Goal: Information Seeking & Learning: Learn about a topic

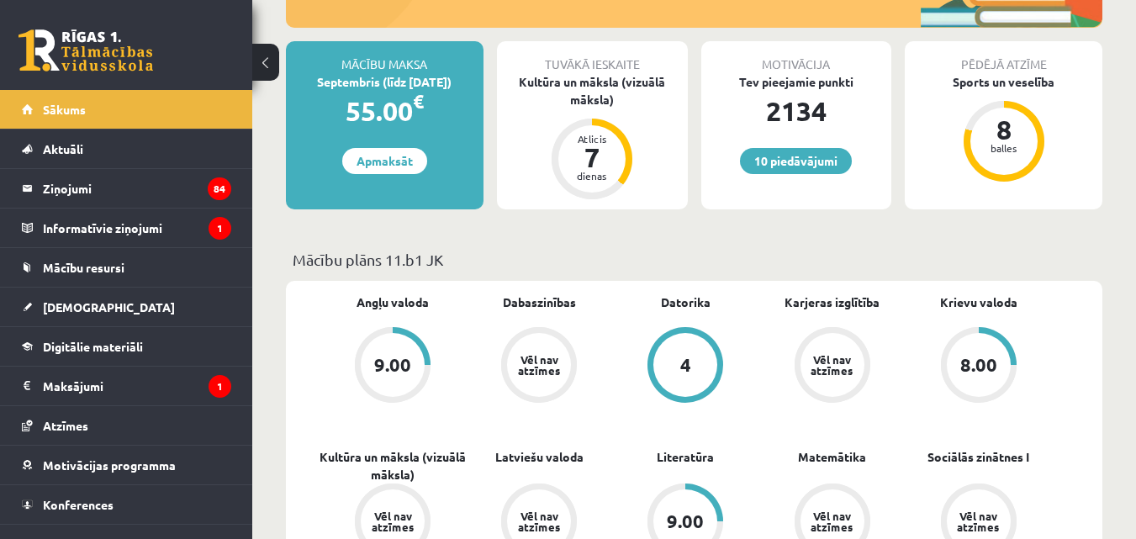
scroll to position [381, 0]
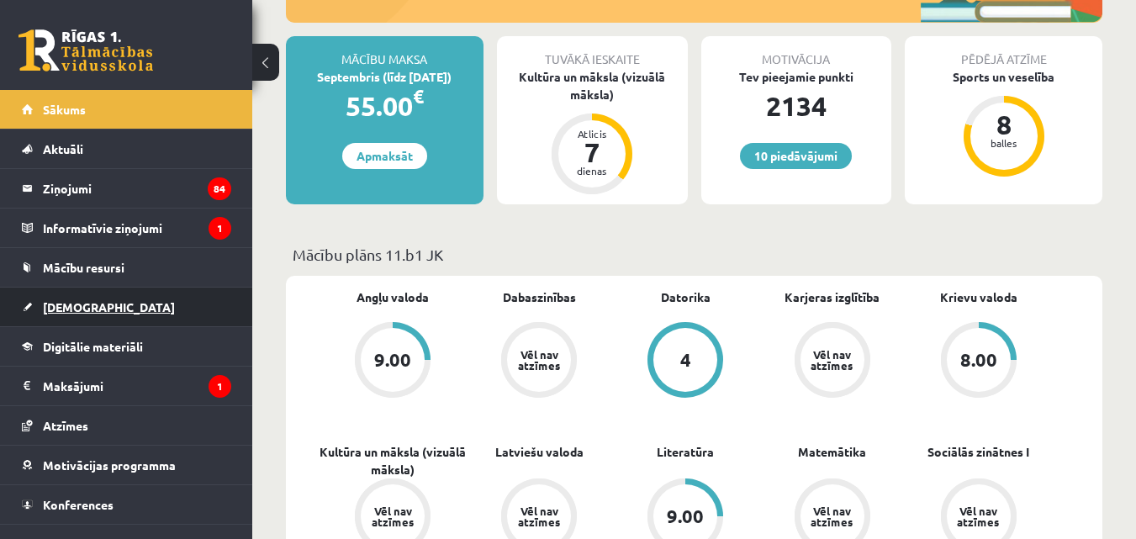
click at [84, 307] on span "[DEMOGRAPHIC_DATA]" at bounding box center [109, 306] width 132 height 15
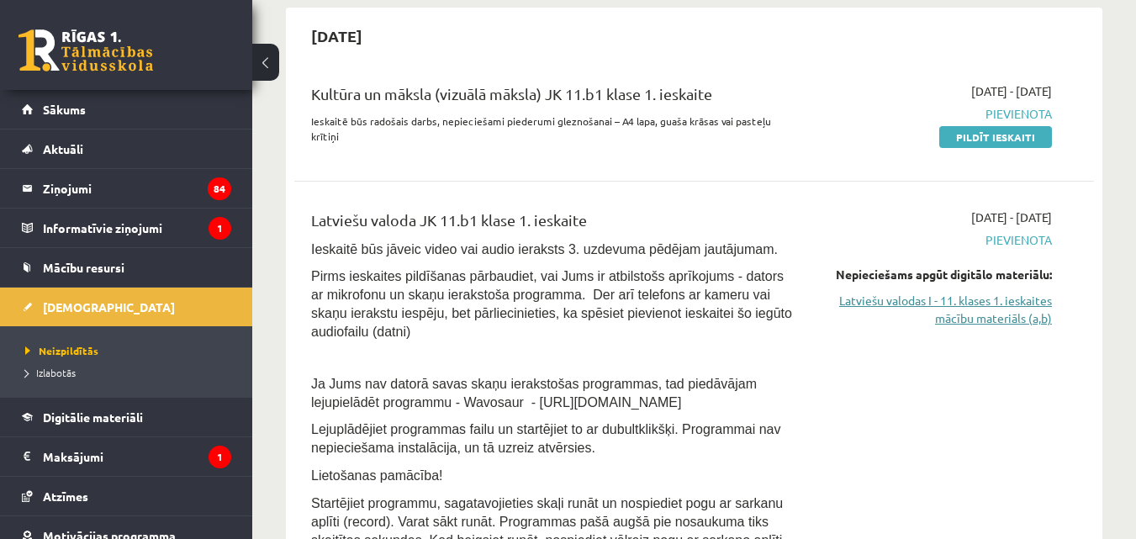
click at [1035, 309] on link "Latviešu valodas I - 11. klases 1. ieskaites mācību materiāls (a,b)" at bounding box center [937, 309] width 230 height 35
click at [920, 292] on link "Latviešu valodas I - 11. klases 1. ieskaites mācību materiāls (a,b)" at bounding box center [937, 309] width 230 height 35
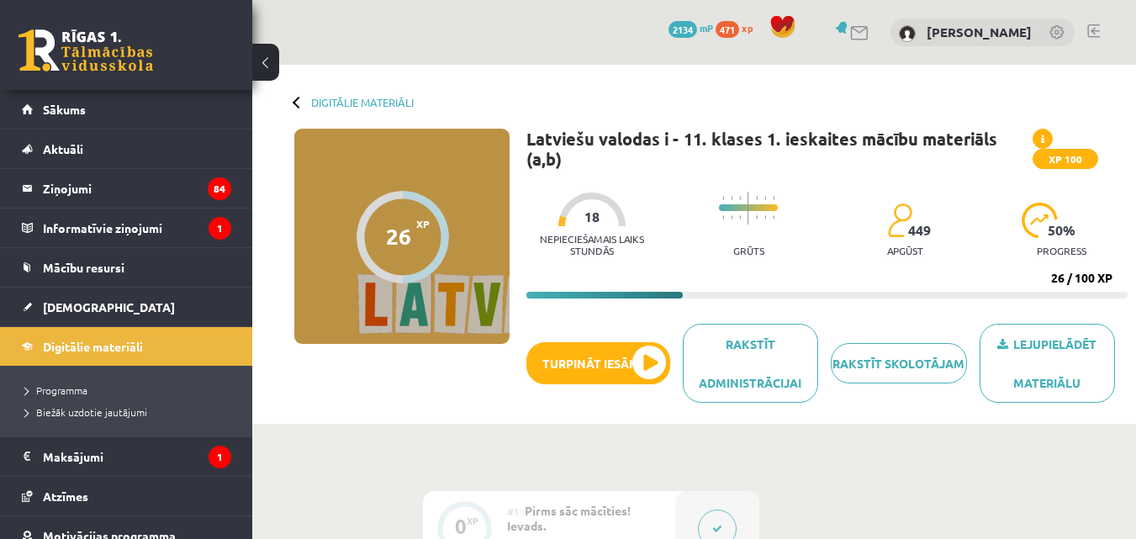
click at [654, 89] on div "Digitālie materiāli 26 XP XP 100 26 / 100 XP Latviešu valodas i - 11. klases 1.…" at bounding box center [694, 244] width 884 height 359
click at [638, 368] on button "Turpināt iesākto" at bounding box center [599, 363] width 144 height 42
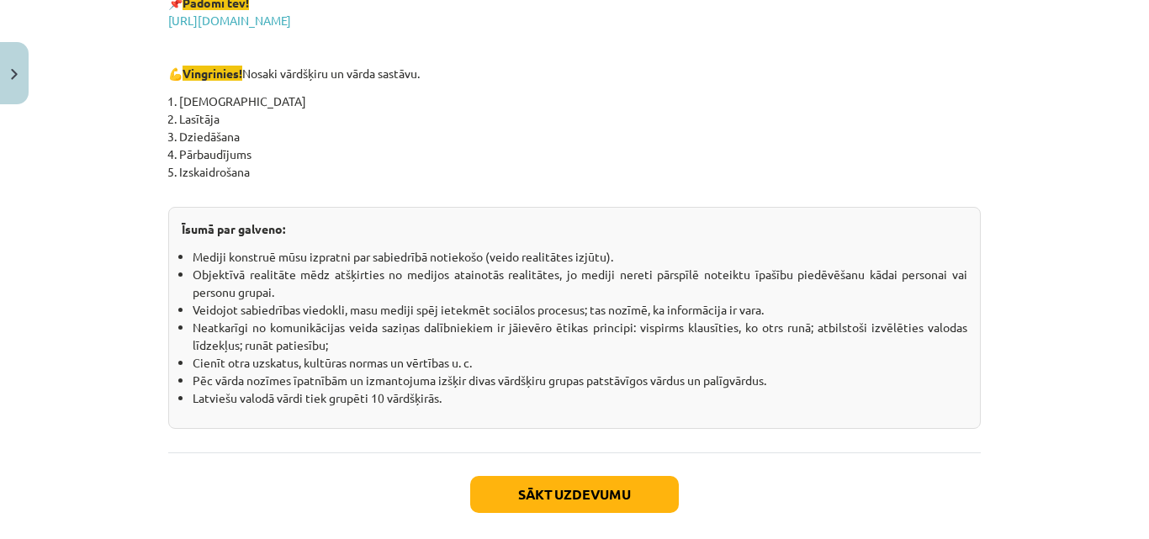
scroll to position [3055, 0]
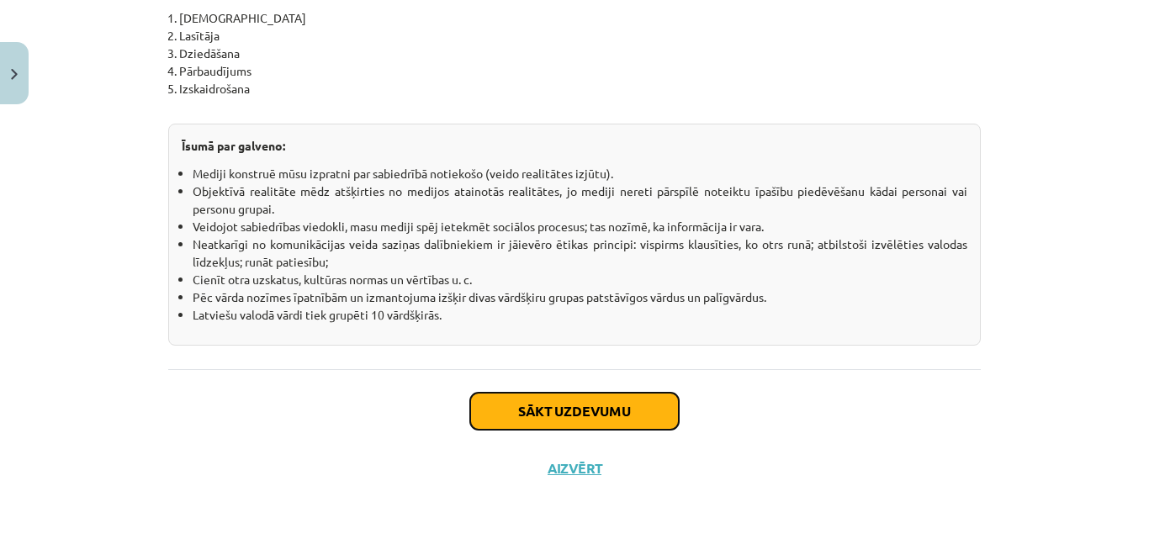
click at [550, 394] on button "Sākt uzdevumu" at bounding box center [574, 411] width 209 height 37
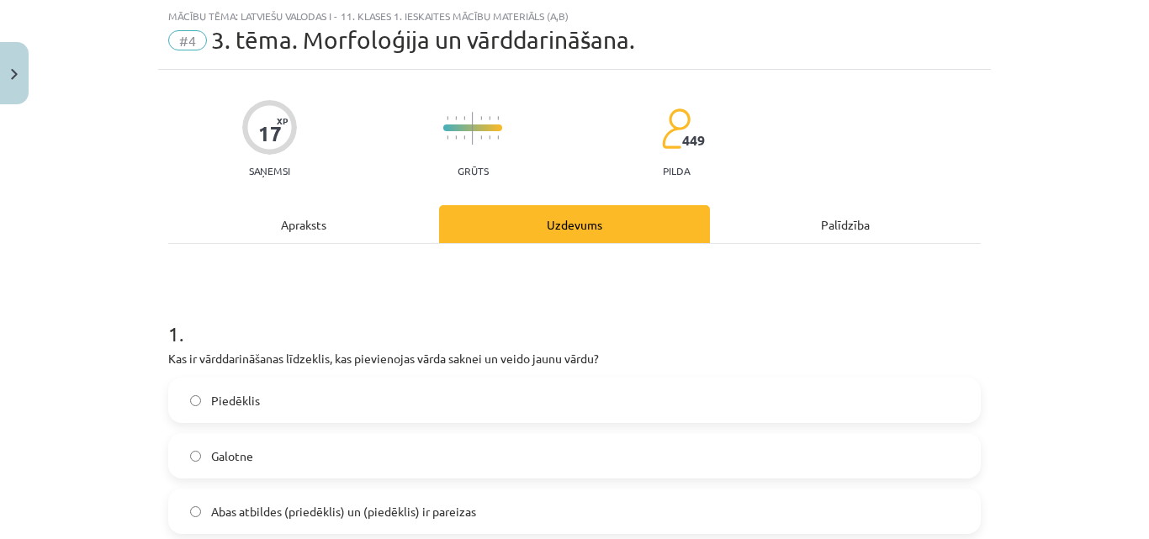
click at [550, 394] on label "Piedēklis" at bounding box center [574, 400] width 809 height 42
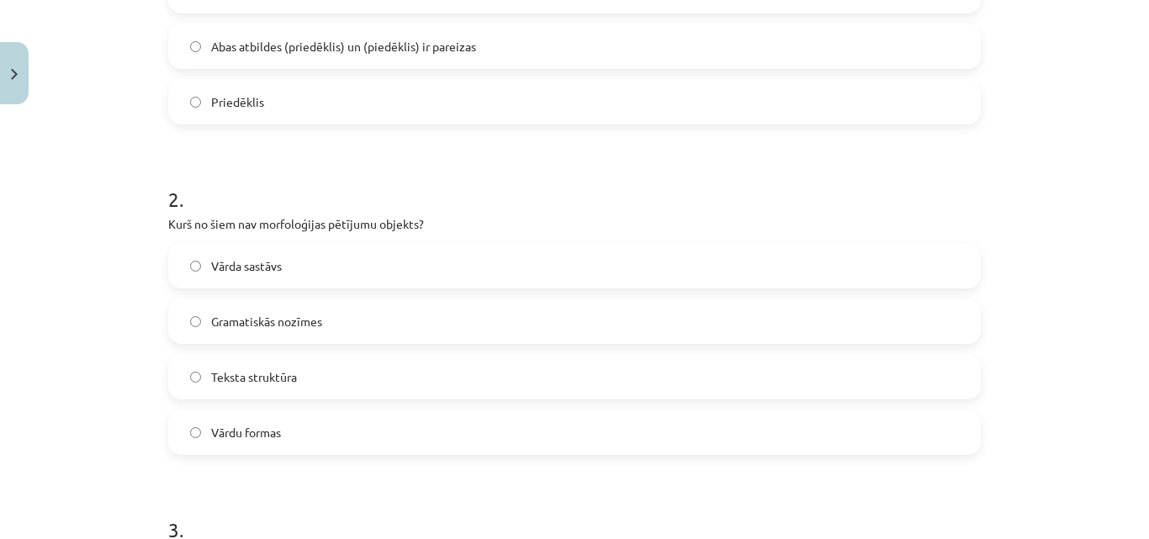
scroll to position [511, 0]
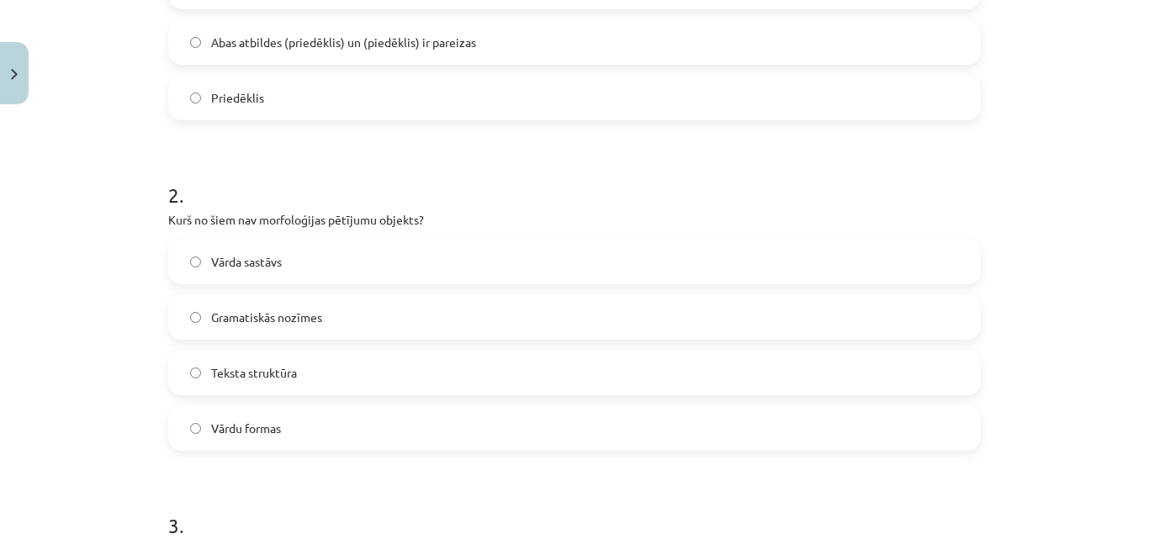
click at [286, 357] on label "Teksta struktūra" at bounding box center [574, 373] width 809 height 42
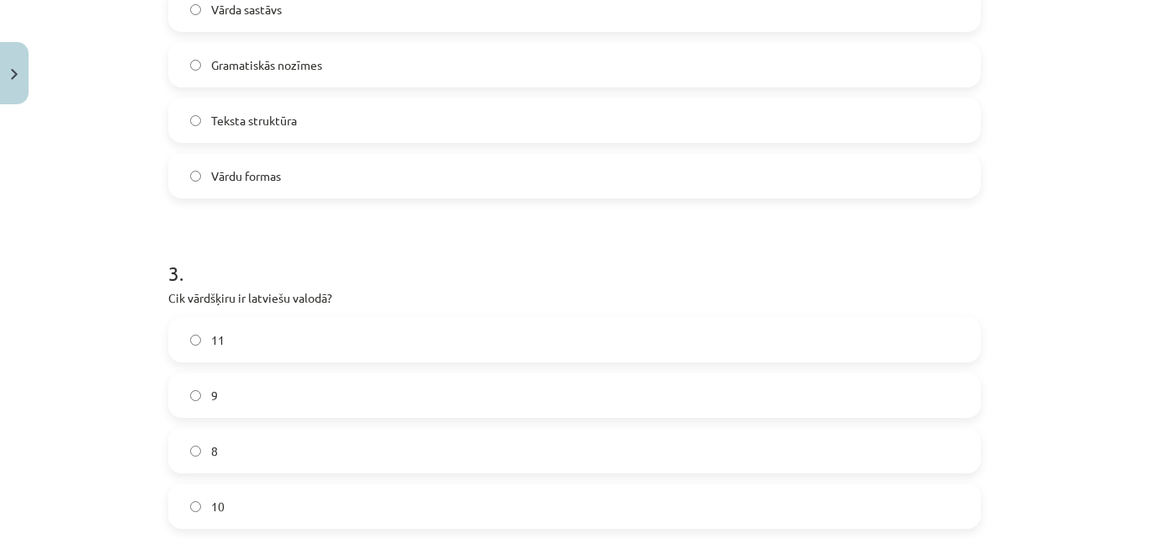
scroll to position [842, 0]
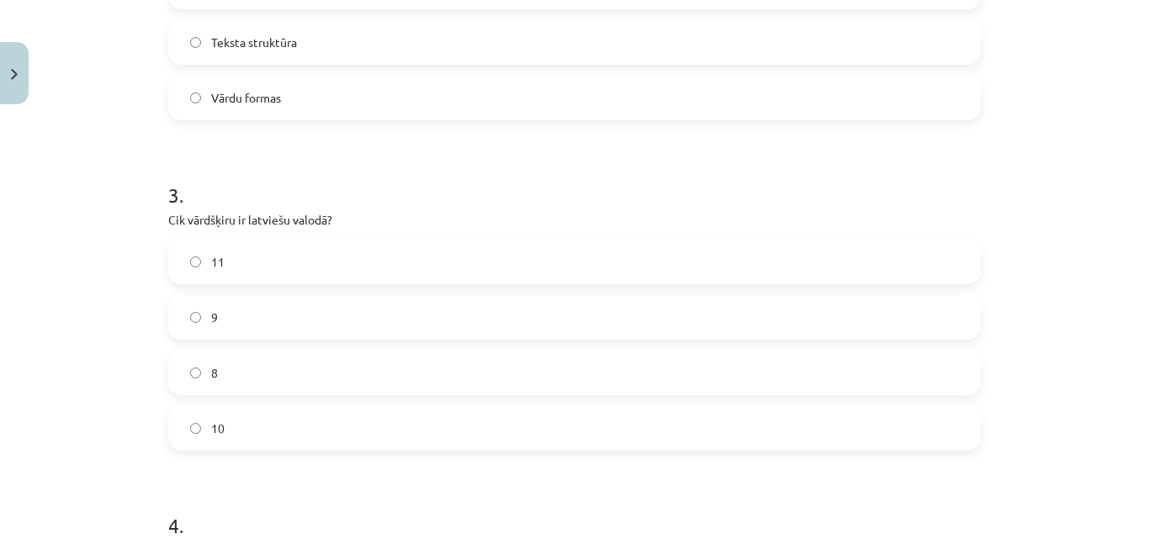
click at [225, 436] on label "10" at bounding box center [574, 428] width 809 height 42
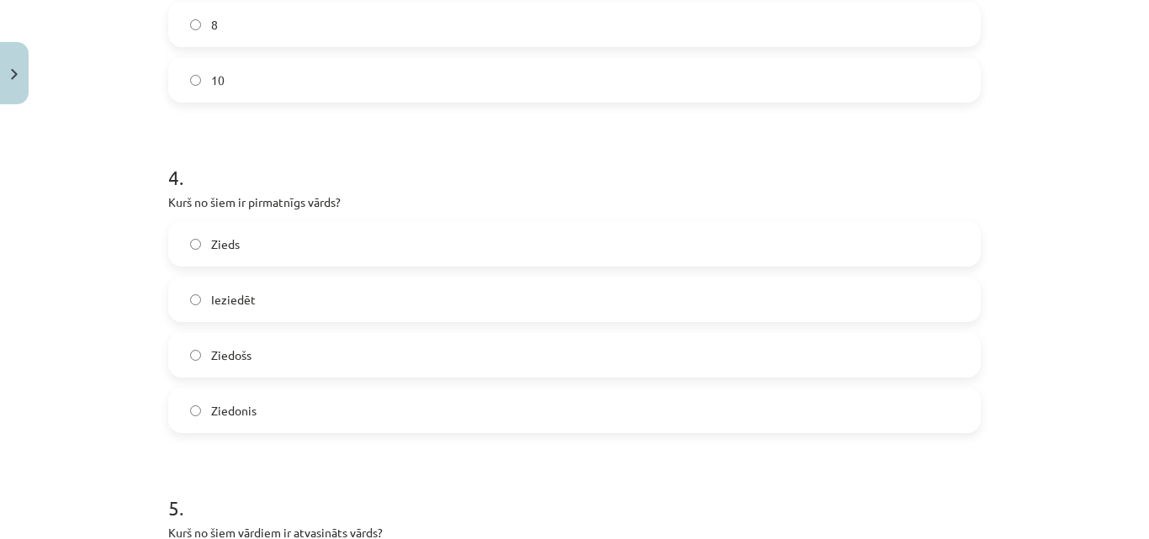
scroll to position [1200, 0]
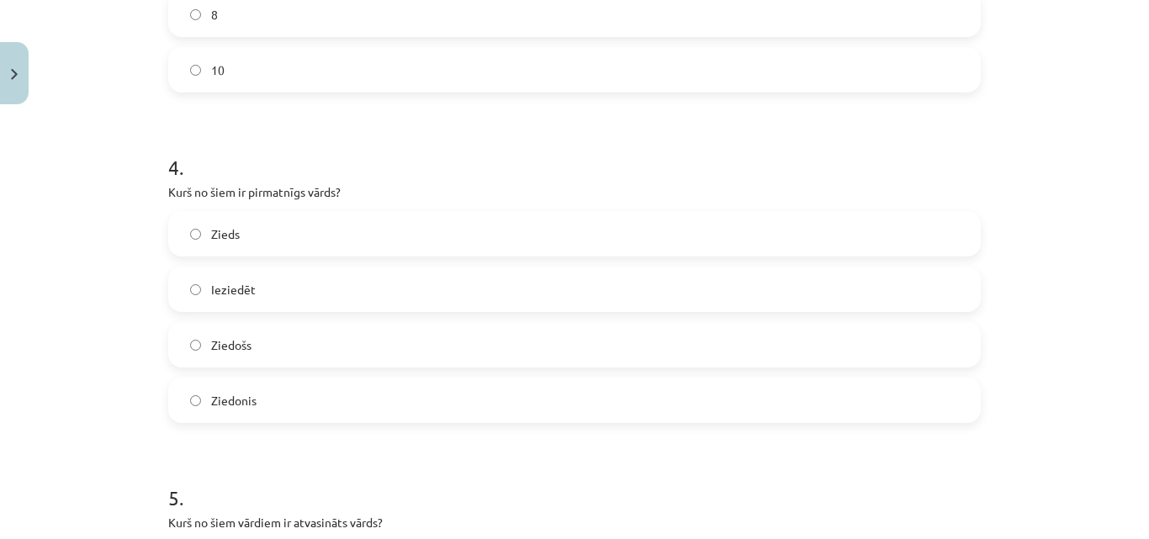
click at [408, 230] on label "Zieds" at bounding box center [574, 234] width 809 height 42
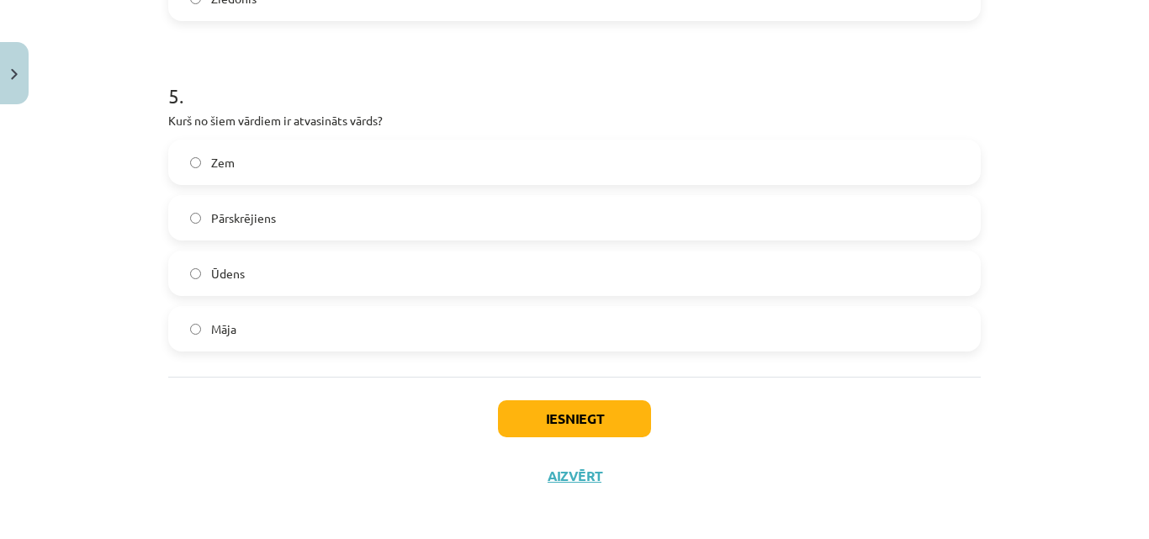
scroll to position [1606, 0]
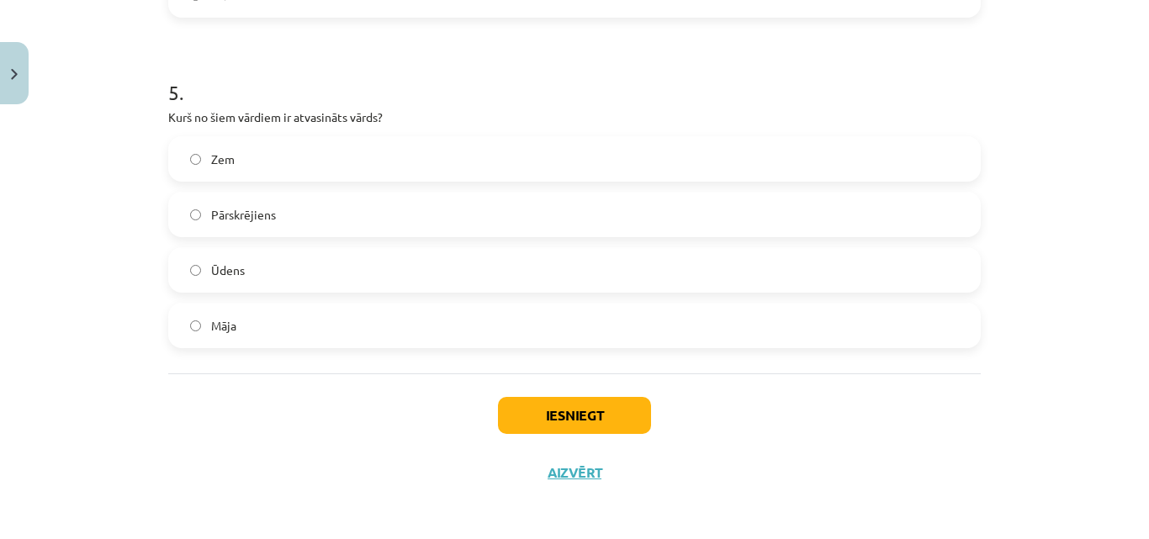
click at [383, 225] on label "Pārskrējiens" at bounding box center [574, 214] width 809 height 42
click at [547, 426] on button "Iesniegt" at bounding box center [574, 415] width 153 height 37
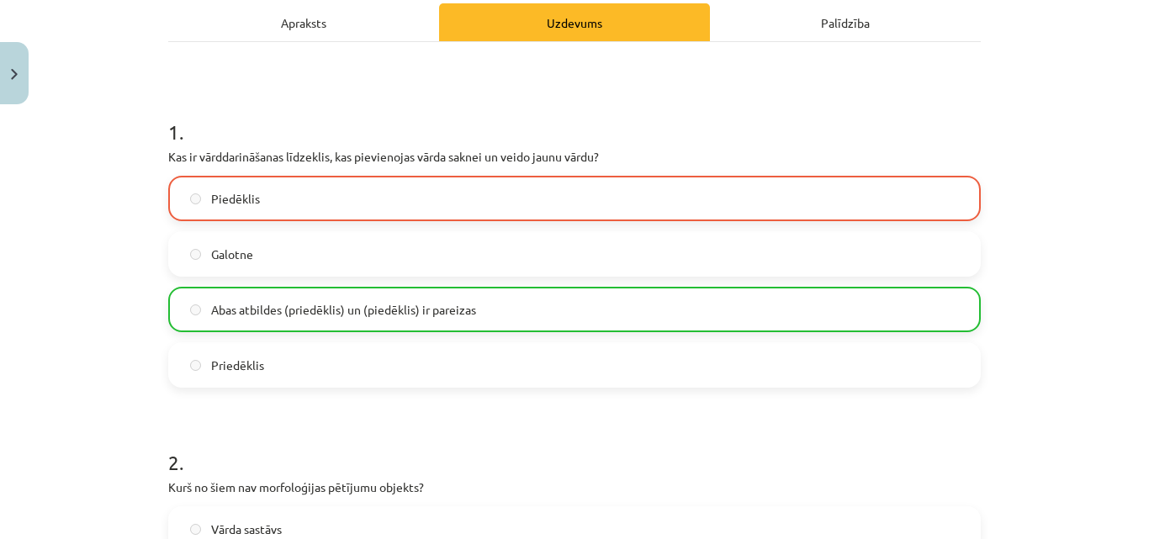
scroll to position [248, 0]
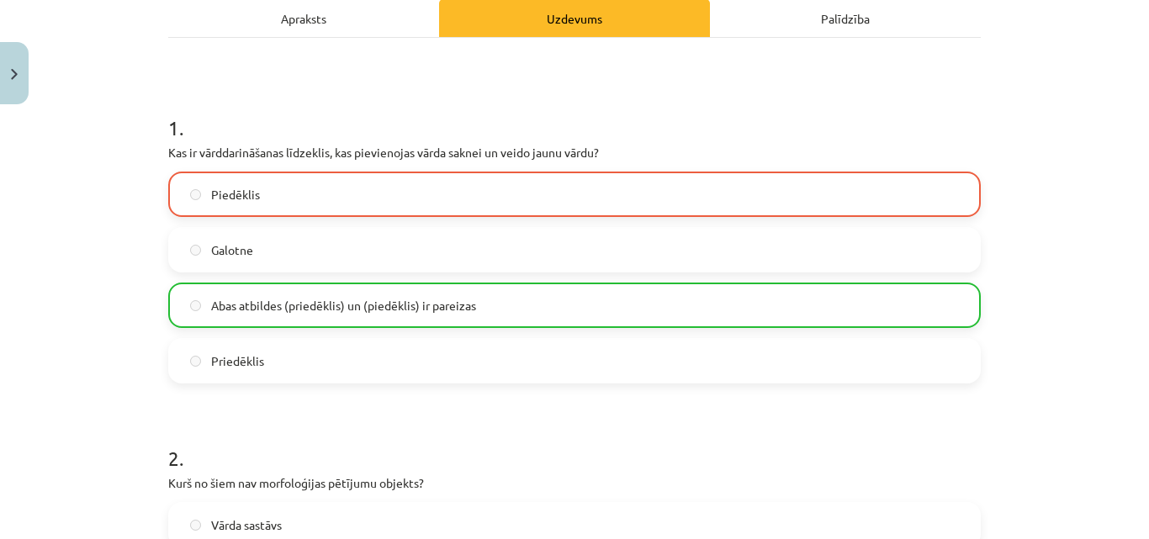
click at [659, 305] on label "Abas atbildes (priedēklis) un (piedēklis) ir pareizas" at bounding box center [574, 305] width 809 height 42
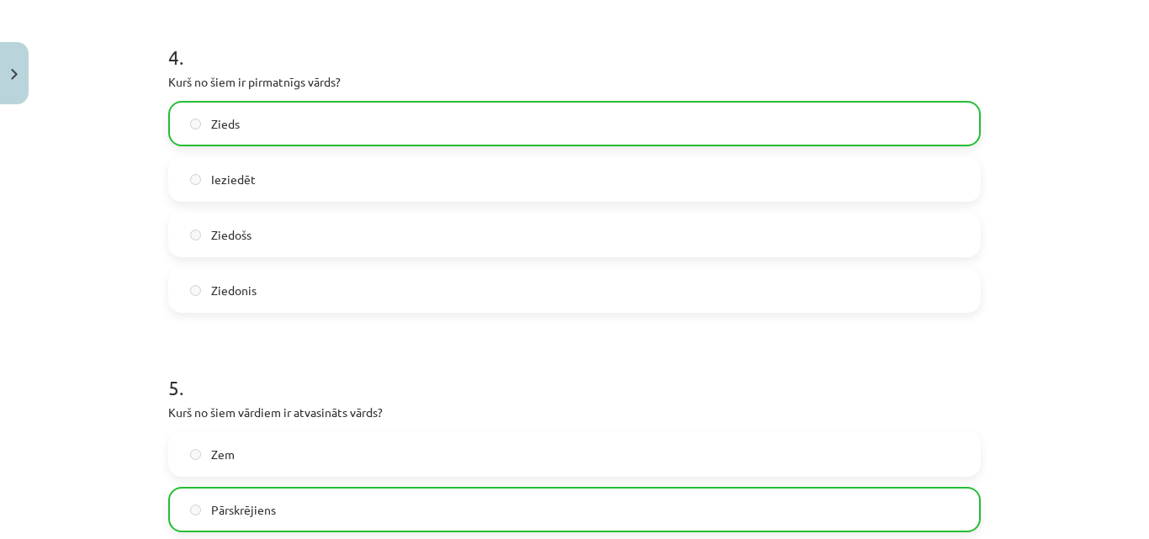
scroll to position [1664, 0]
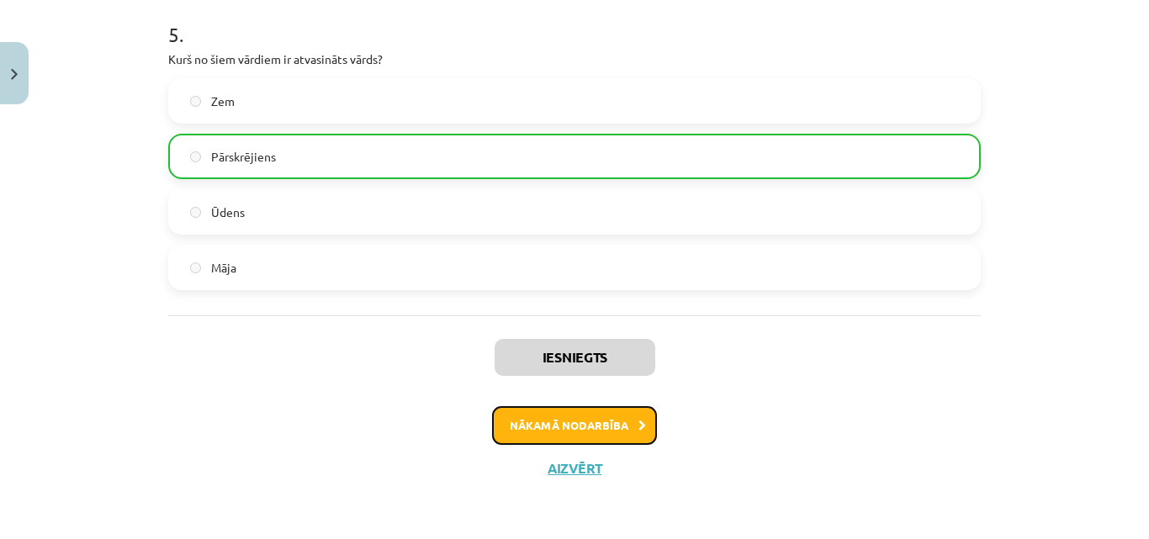
click at [595, 417] on button "Nākamā nodarbība" at bounding box center [574, 425] width 165 height 39
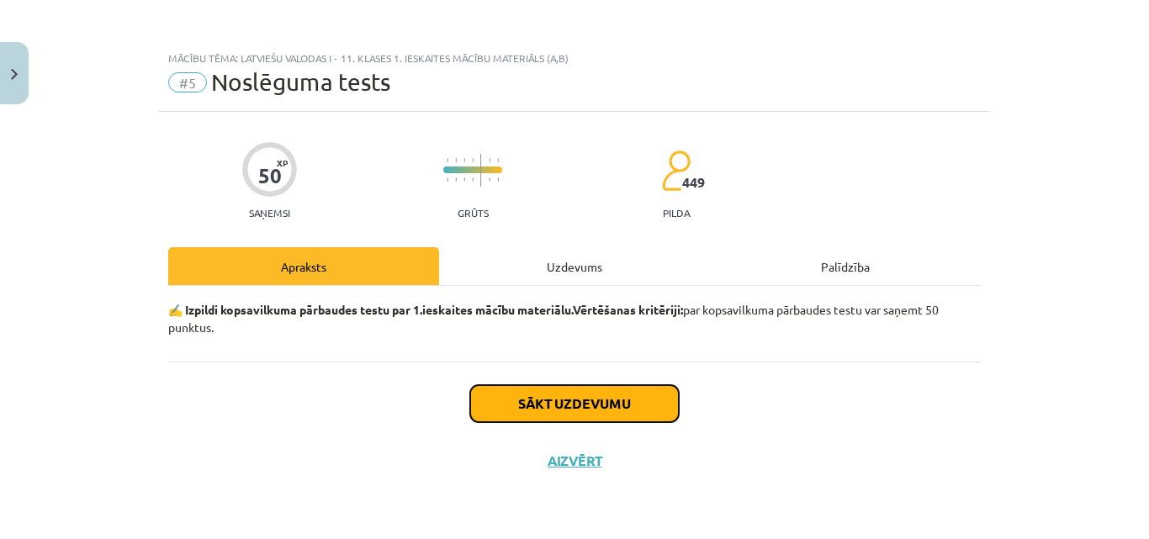
click at [595, 417] on button "Sākt uzdevumu" at bounding box center [574, 403] width 209 height 37
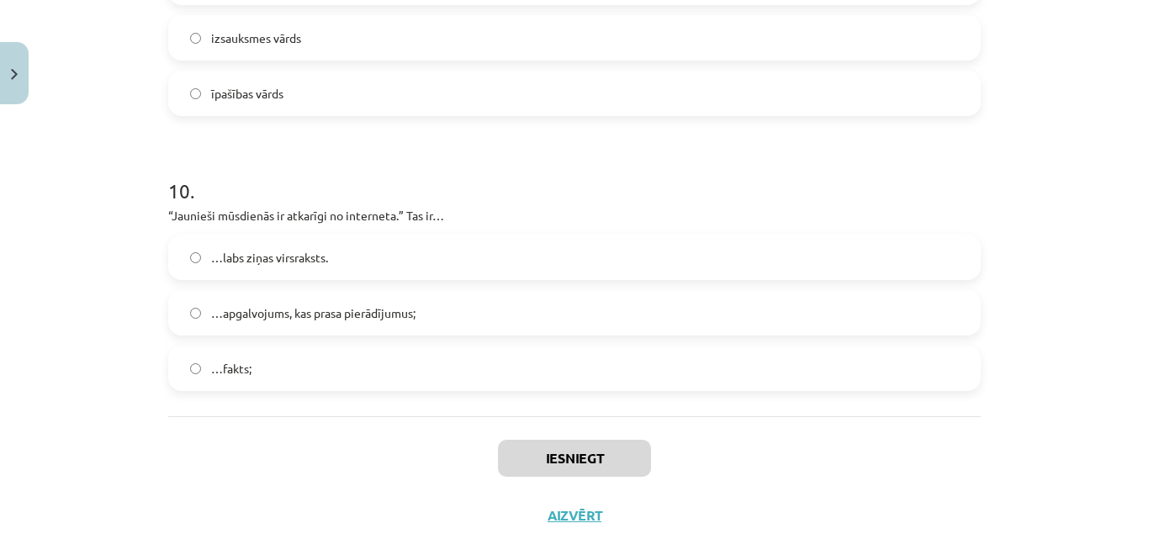
scroll to position [2947, 0]
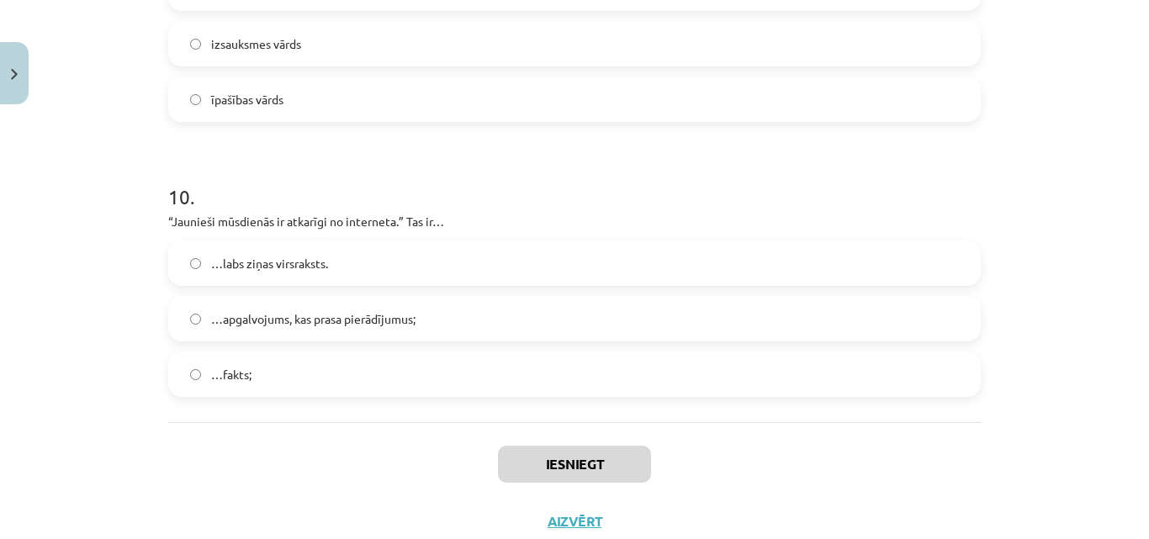
click at [359, 363] on label "…fakts;" at bounding box center [574, 374] width 809 height 42
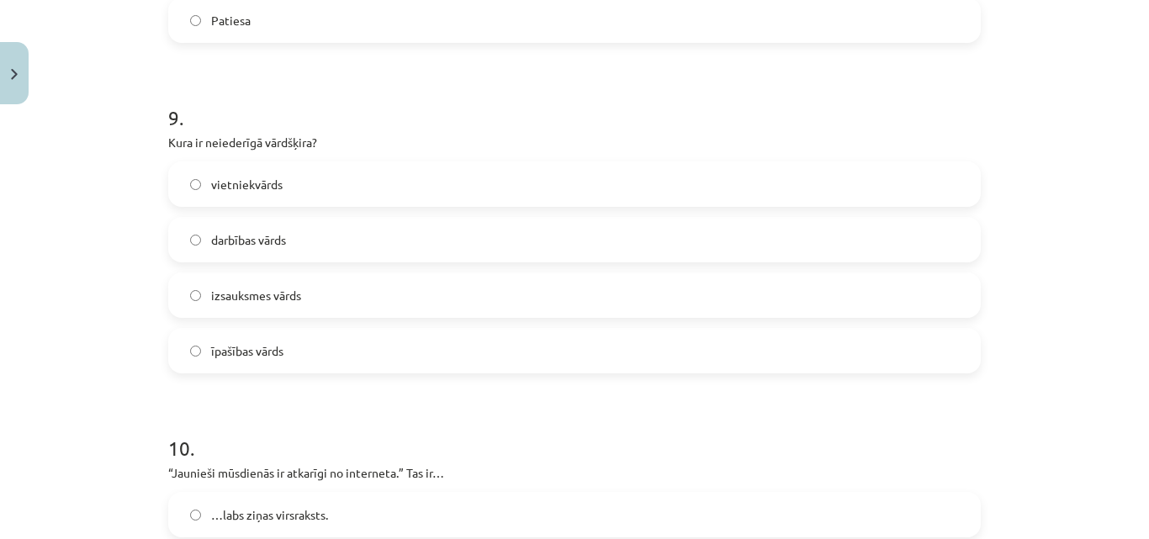
scroll to position [2667, 0]
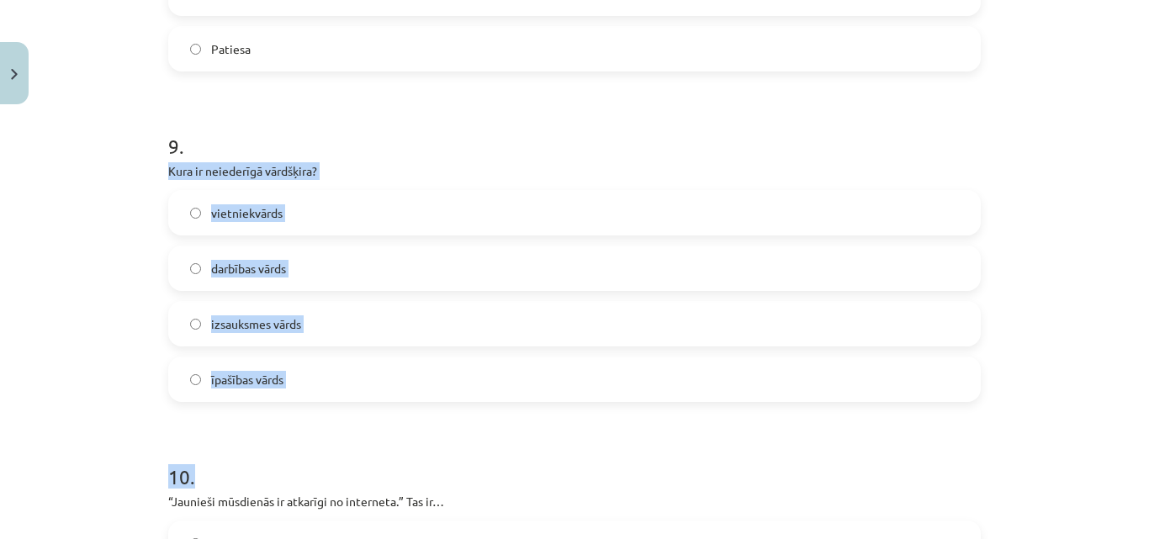
drag, startPoint x: 161, startPoint y: 171, endPoint x: 362, endPoint y: 409, distance: 311.6
click at [168, 211] on div "vietniekvārds" at bounding box center [574, 212] width 813 height 45
drag, startPoint x: 153, startPoint y: 163, endPoint x: 369, endPoint y: 385, distance: 309.9
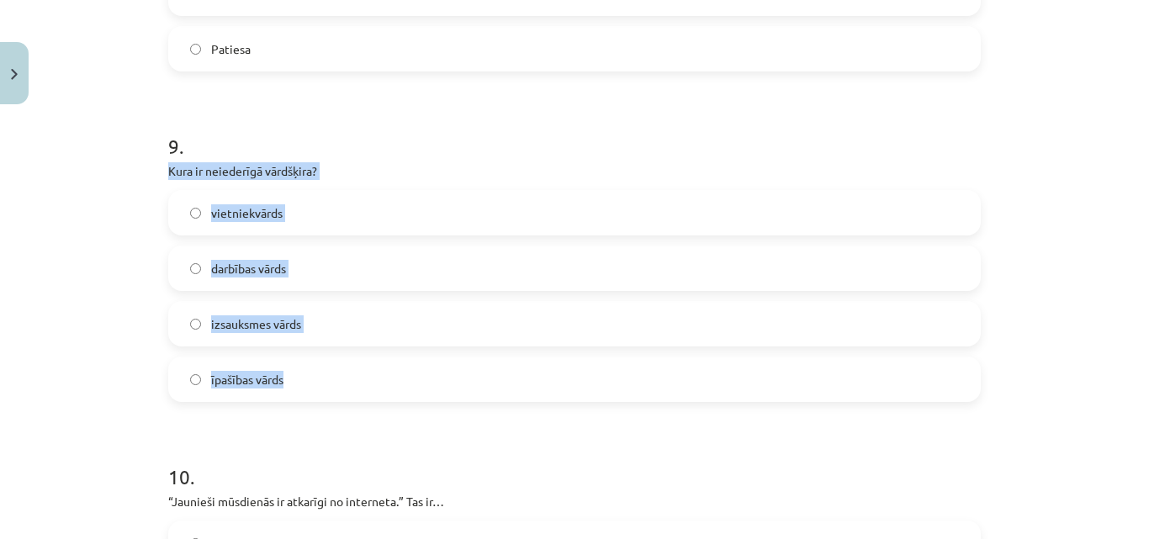
copy div "Kura ir neiederīgā vārdšķira? vietniekvārds darbības vārds izsauksmes vārds īpa…"
click at [126, 252] on div "Mācību tēma: Latviešu valodas i - 11. klases 1. ieskaites mācību materiāls (a,b…" at bounding box center [574, 269] width 1149 height 539
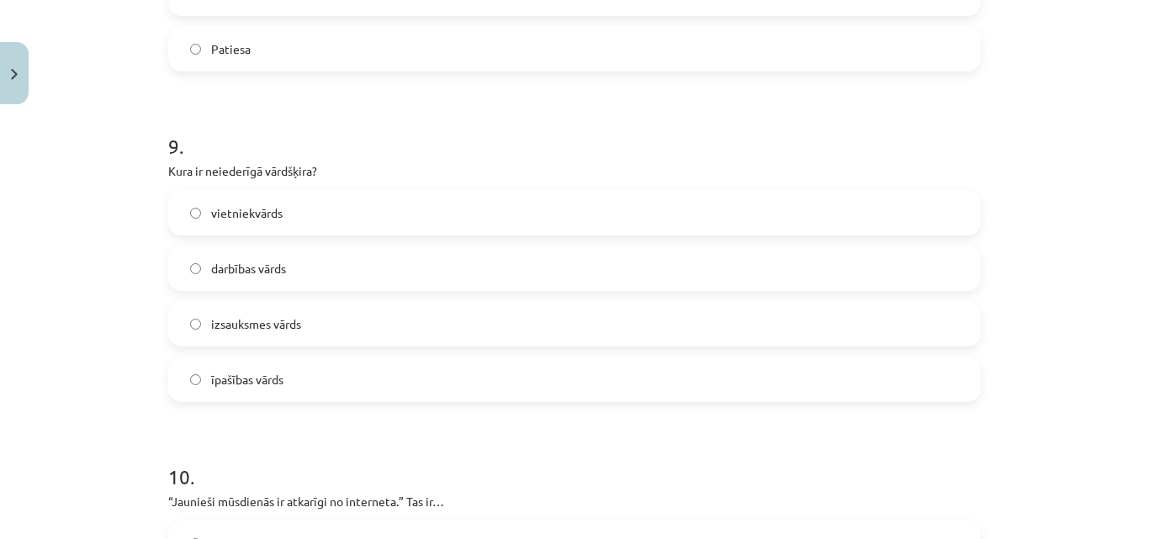
click at [299, 341] on label "izsauksmes vārds" at bounding box center [574, 324] width 809 height 42
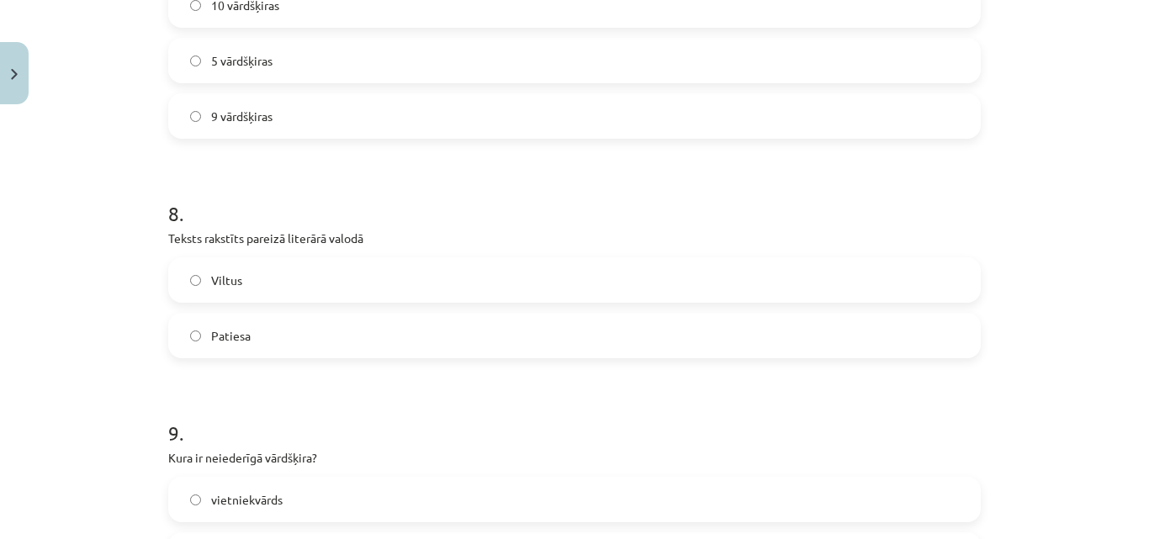
scroll to position [2374, 0]
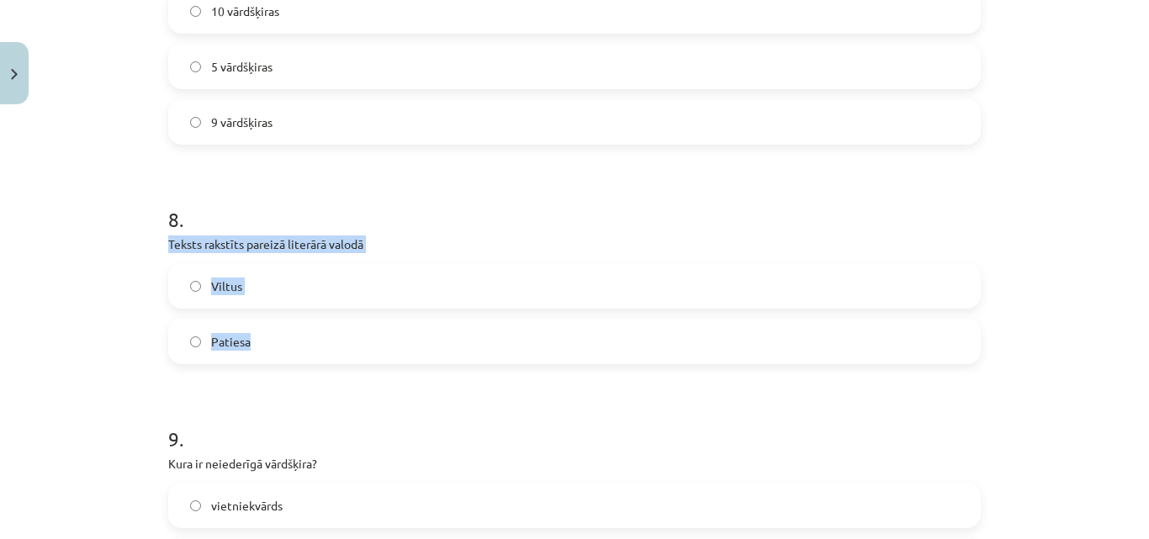
drag, startPoint x: 159, startPoint y: 240, endPoint x: 336, endPoint y: 347, distance: 206.4
copy div "Teksts rakstīts pareizā literārā valodā Viltus Patiesa"
click at [1079, 292] on div "Mācību tēma: Latviešu valodas i - 11. klases 1. ieskaites mācību materiāls (a,b…" at bounding box center [574, 269] width 1149 height 539
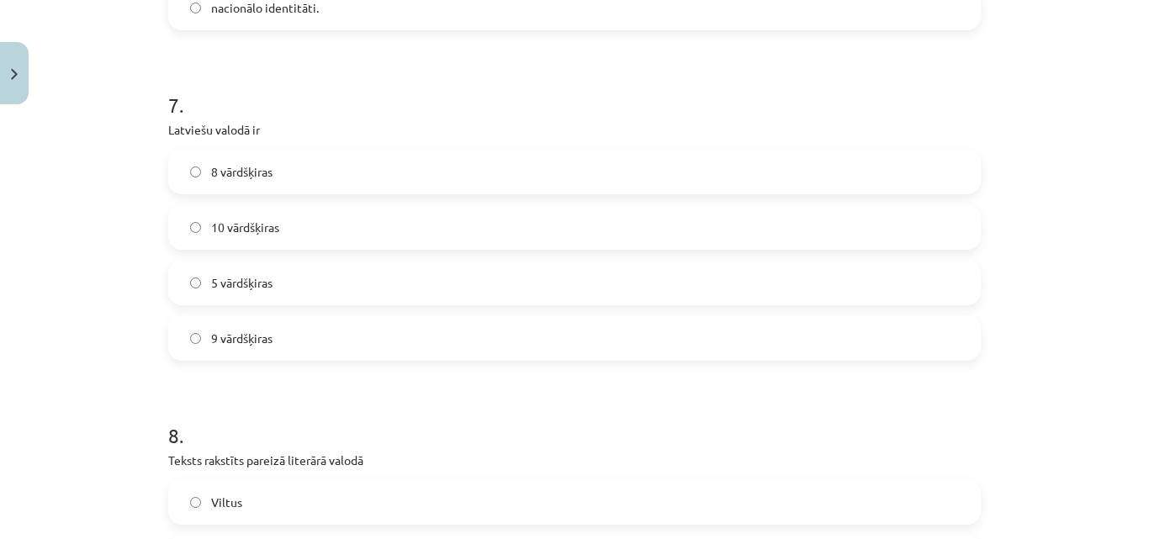
scroll to position [2152, 0]
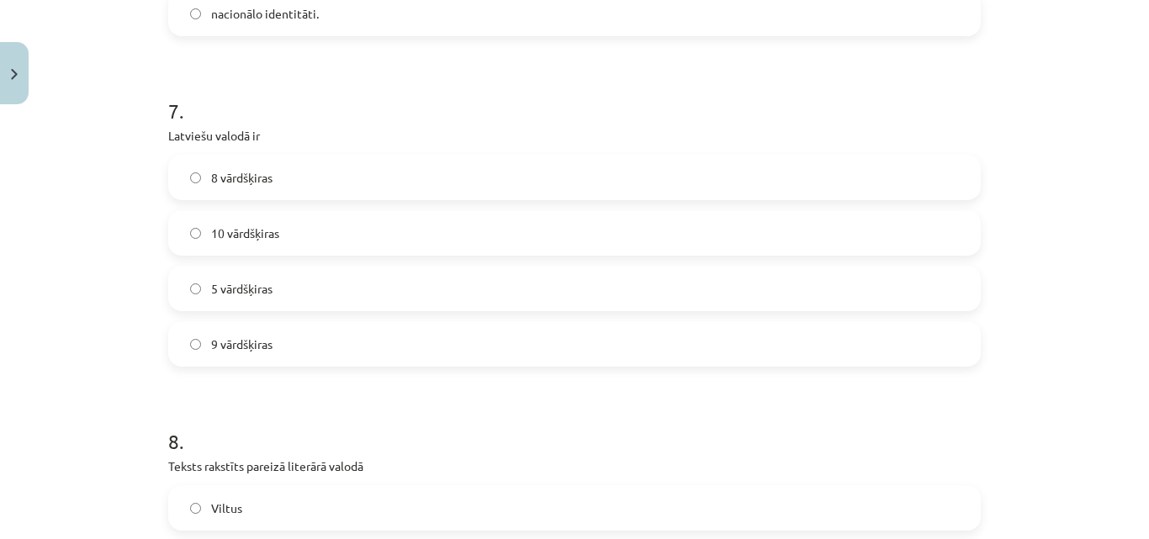
click at [359, 236] on label "10 vārdšķiras" at bounding box center [574, 233] width 809 height 42
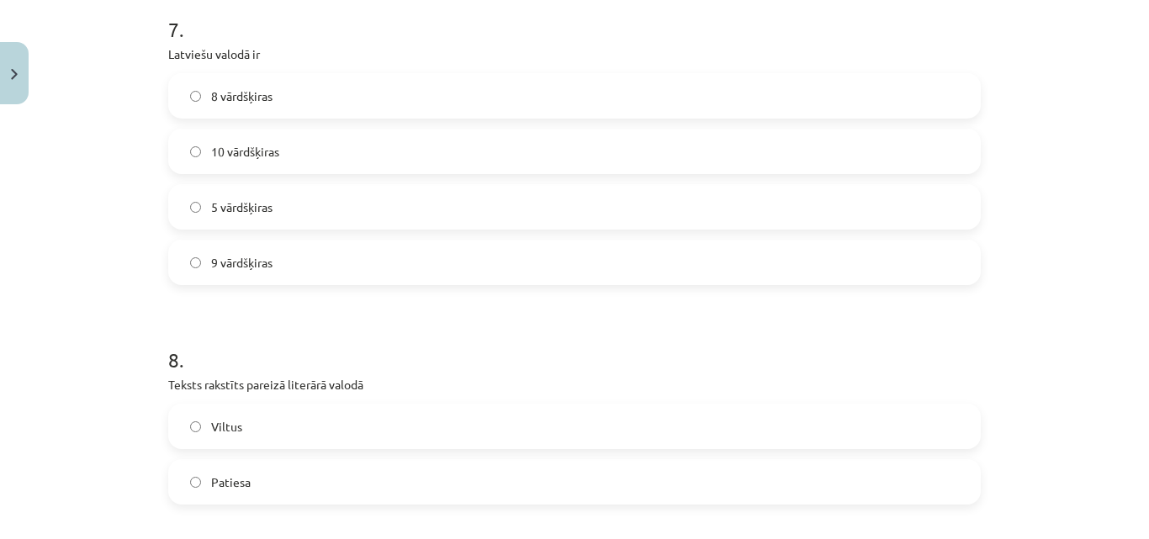
click at [581, 474] on label "Patiesa" at bounding box center [574, 482] width 809 height 42
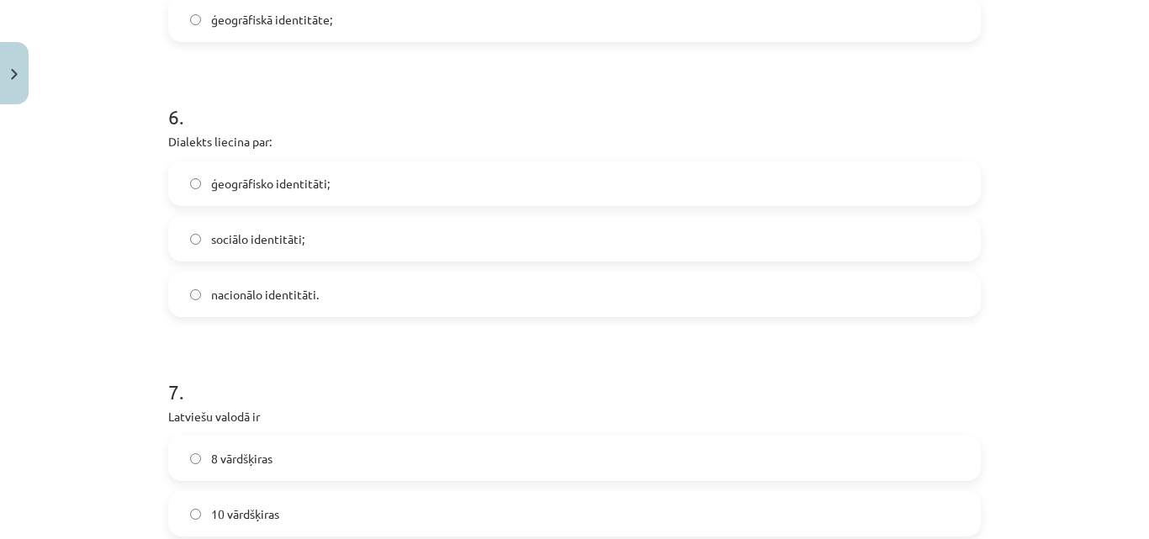
scroll to position [1860, 0]
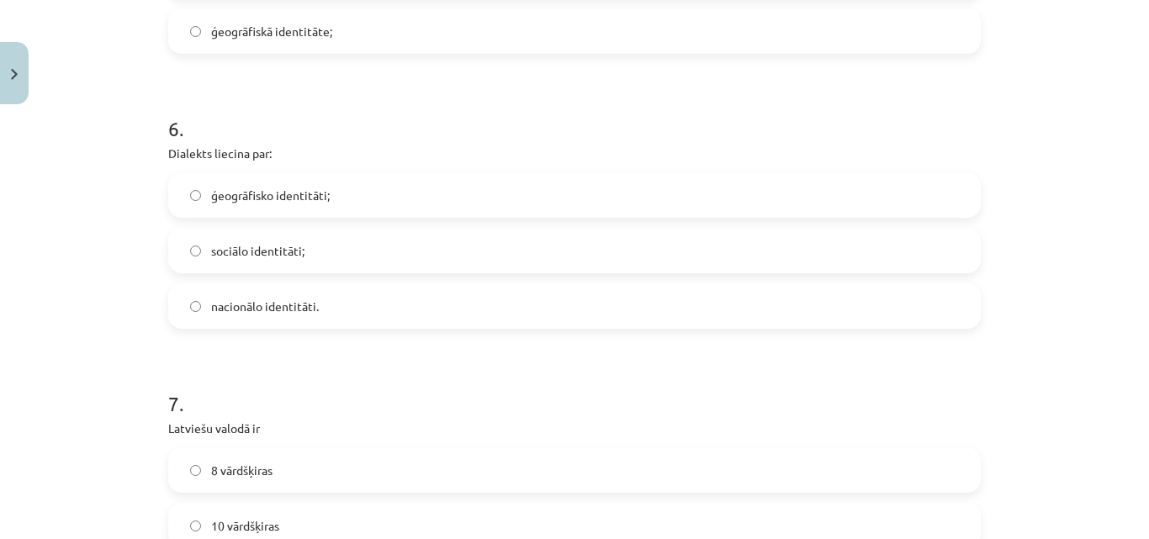
click at [278, 314] on span "nacionālo identitāti." at bounding box center [265, 307] width 108 height 18
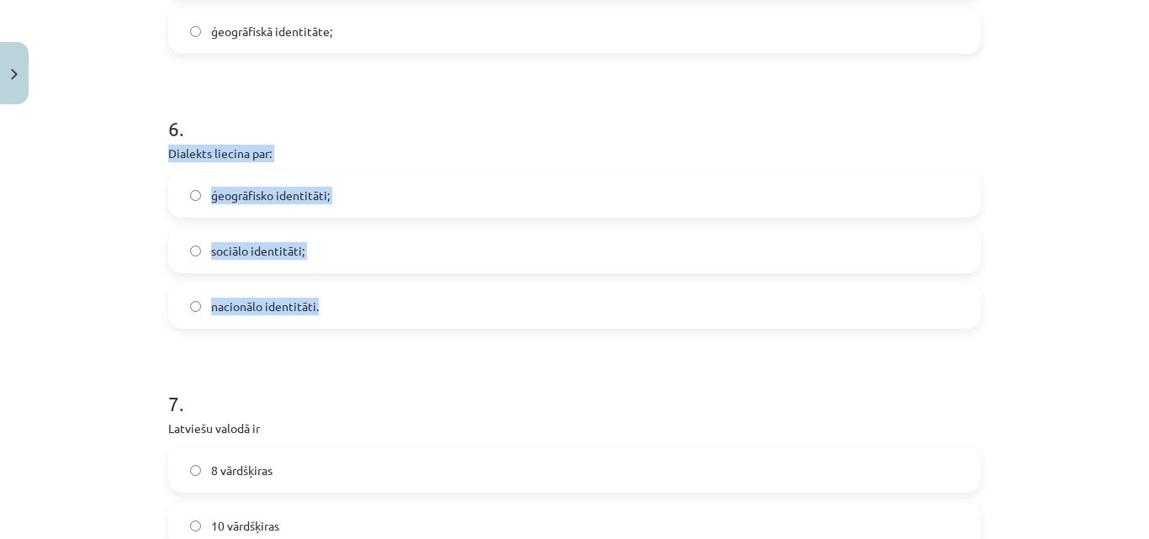
drag, startPoint x: 149, startPoint y: 152, endPoint x: 394, endPoint y: 313, distance: 293.5
click at [394, 313] on div "Mācību tēma: Latviešu valodas i - 11. klases 1. ieskaites mācību materiāls (a,b…" at bounding box center [574, 269] width 1149 height 539
copy div "Dialekts liecina par: ģeogrāfisko identitāti; sociālo identitāti; nacionālo ide…"
click at [274, 215] on label "ģeogrāfisko identitāti;" at bounding box center [574, 195] width 809 height 42
click at [363, 172] on div "ģeogrāfisko identitāti;" at bounding box center [574, 194] width 813 height 45
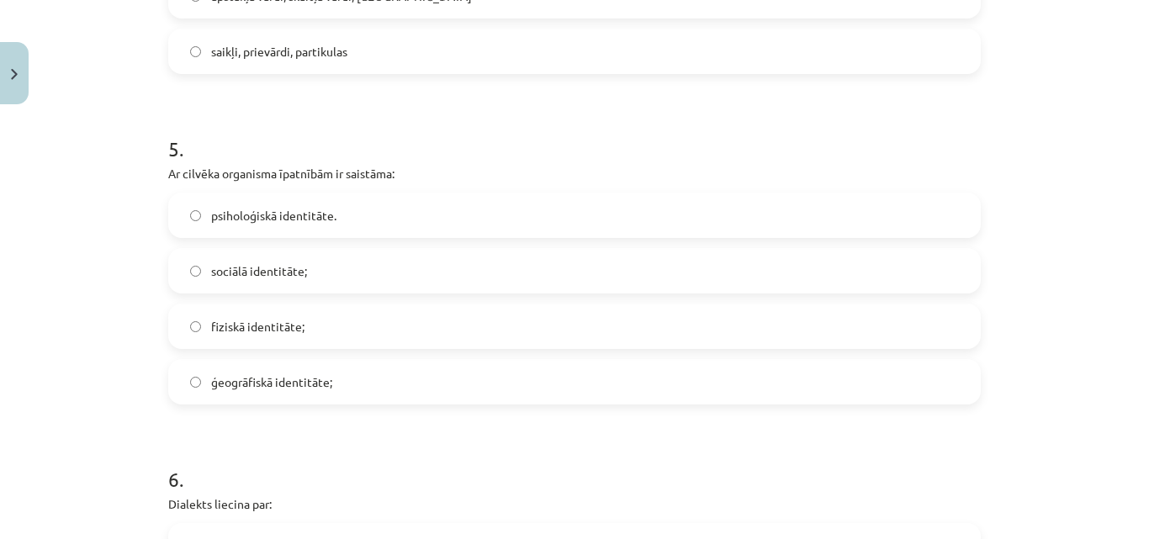
scroll to position [1497, 0]
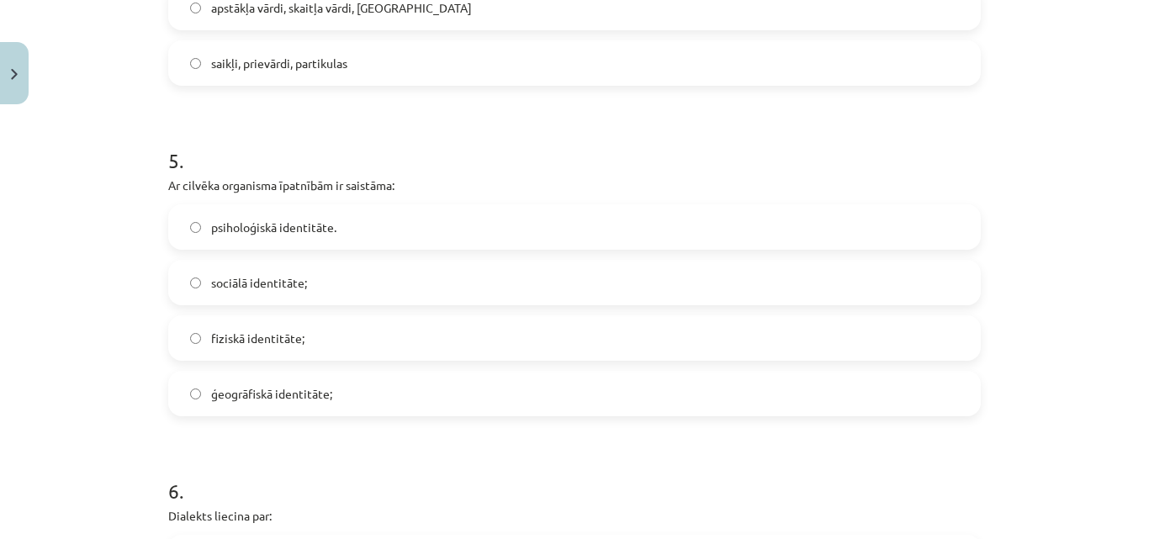
click at [319, 231] on span "psiholoģiskā identitāte." at bounding box center [273, 228] width 125 height 18
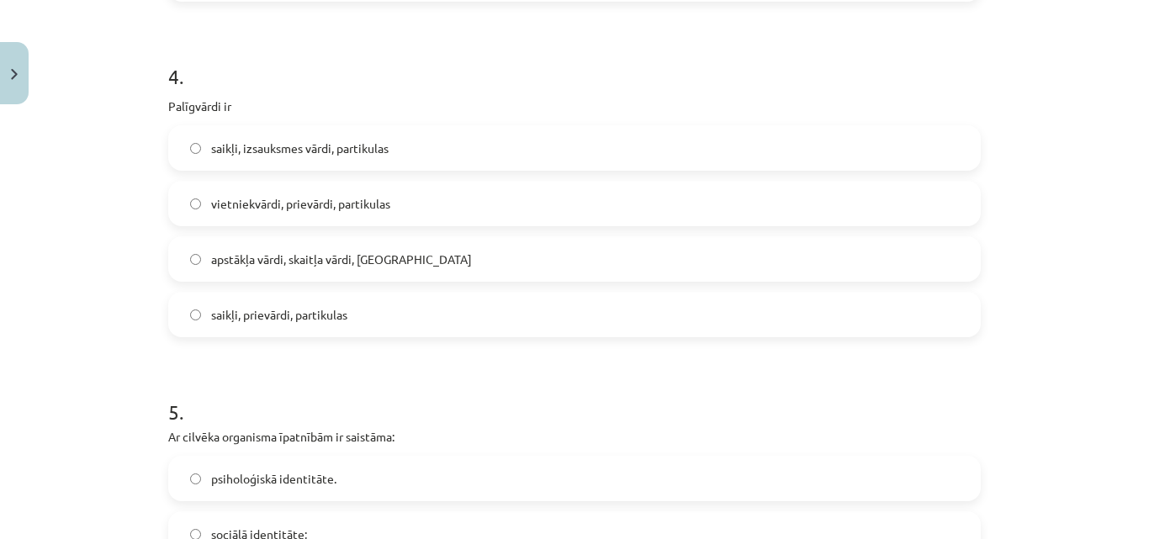
scroll to position [1240, 0]
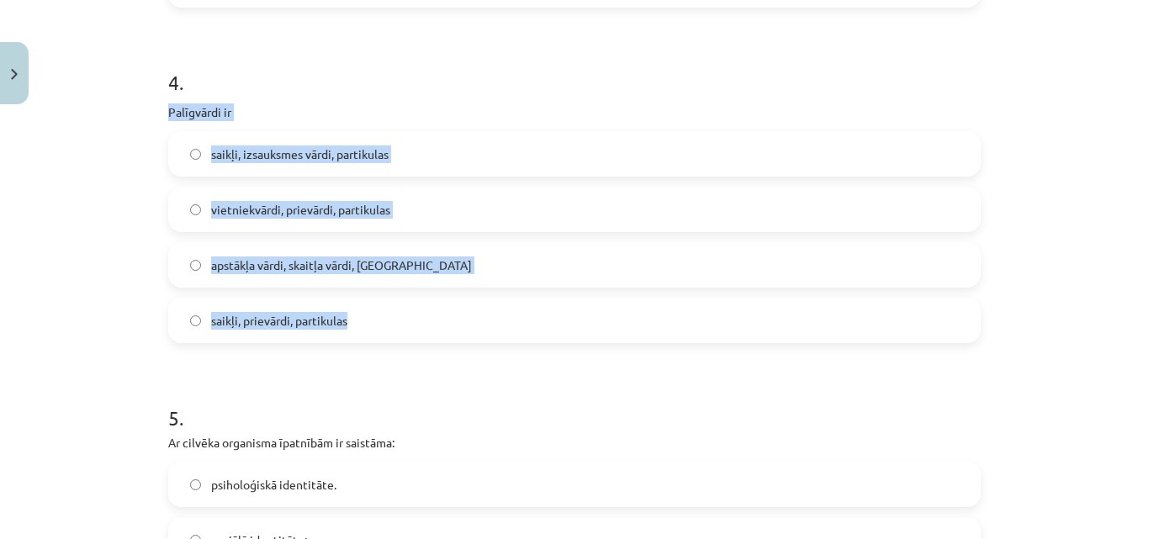
drag, startPoint x: 161, startPoint y: 110, endPoint x: 388, endPoint y: 340, distance: 323.0
copy div "Palīgvārdi ir saikļi, izsauksmes vārdi, partikulas vietniekvārdi, prievārdi, pa…"
click at [117, 135] on div "Mācību tēma: Latviešu valodas i - 11. klases 1. ieskaites mācību materiāls (a,b…" at bounding box center [574, 269] width 1149 height 539
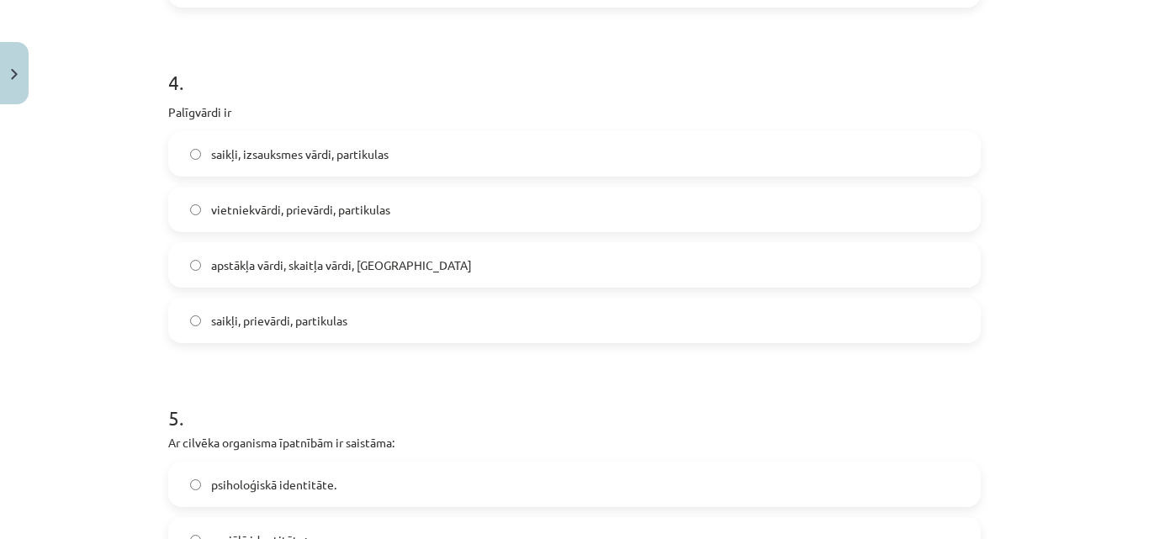
click at [303, 203] on span "vietniekvārdi, prievārdi, partikulas" at bounding box center [300, 210] width 179 height 18
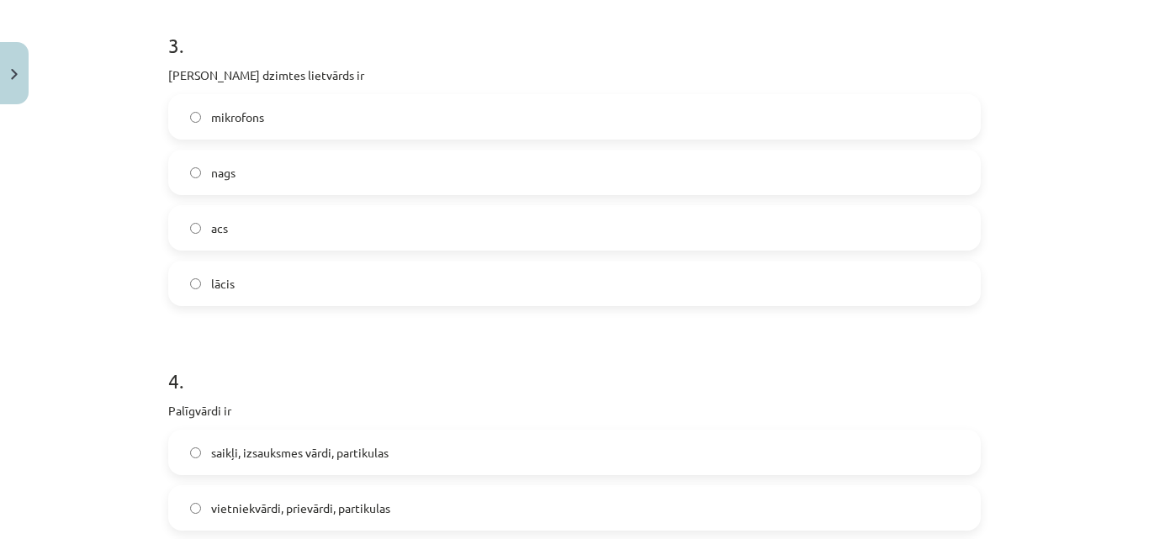
scroll to position [936, 0]
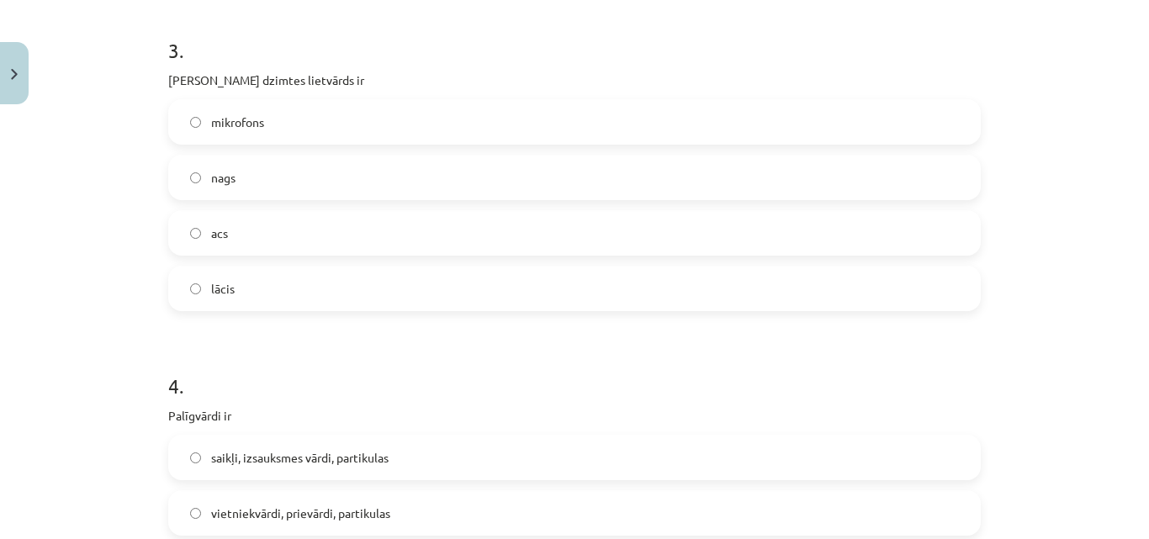
click at [273, 219] on label "acs" at bounding box center [574, 233] width 809 height 42
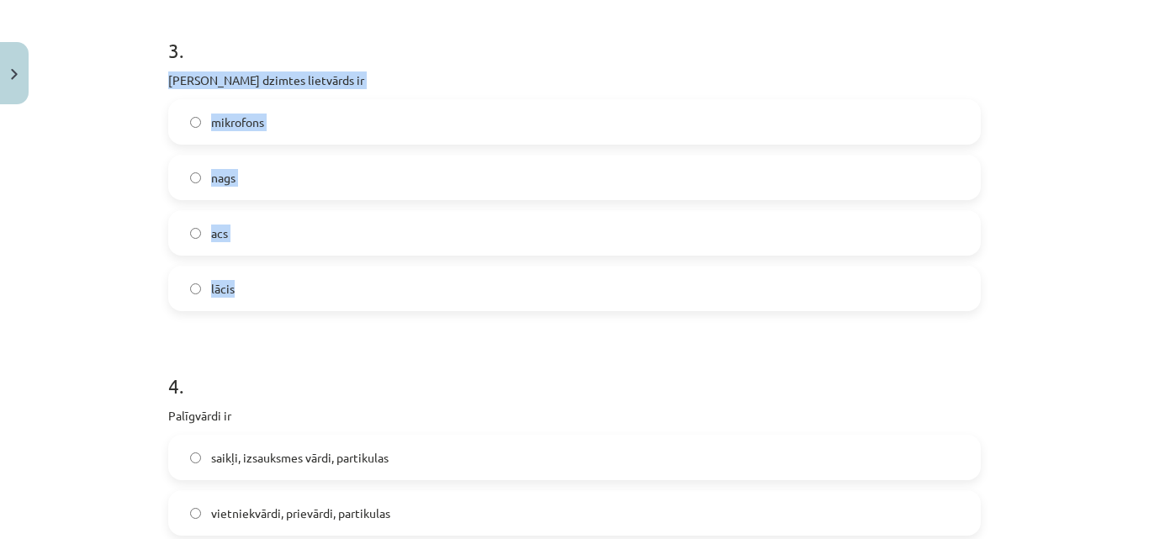
drag, startPoint x: 151, startPoint y: 74, endPoint x: 428, endPoint y: 302, distance: 358.5
drag, startPoint x: 205, startPoint y: 44, endPoint x: 237, endPoint y: 301, distance: 259.4
copy div "[PERSON_NAME] dzimtes lietvārds ir mikrofons nags acs lācis"
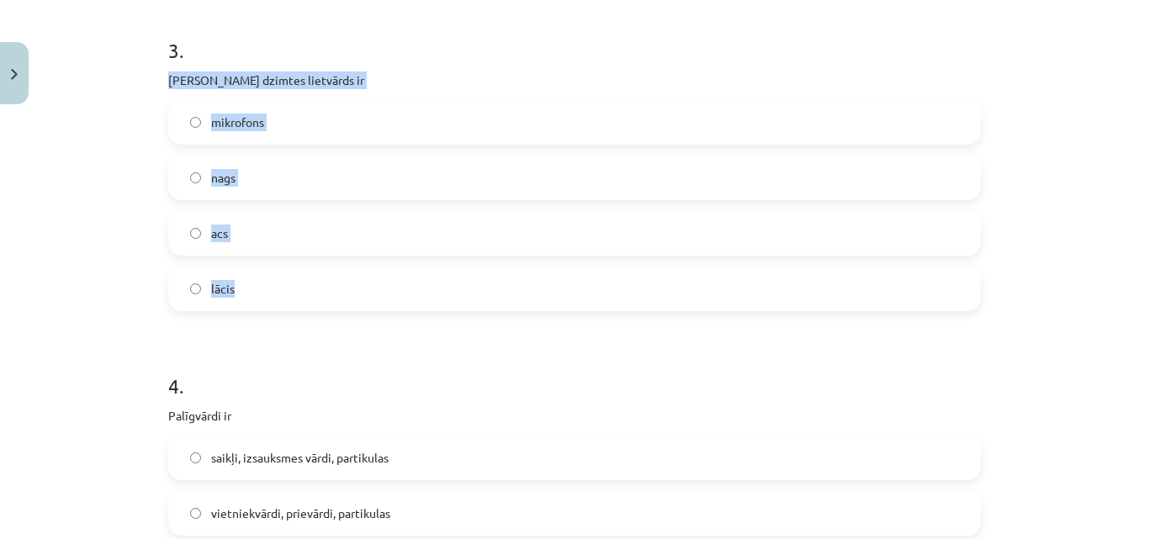
click at [1080, 299] on div "Mācību tēma: Latviešu valodas i - 11. klases 1. ieskaites mācību materiāls (a,b…" at bounding box center [574, 269] width 1149 height 539
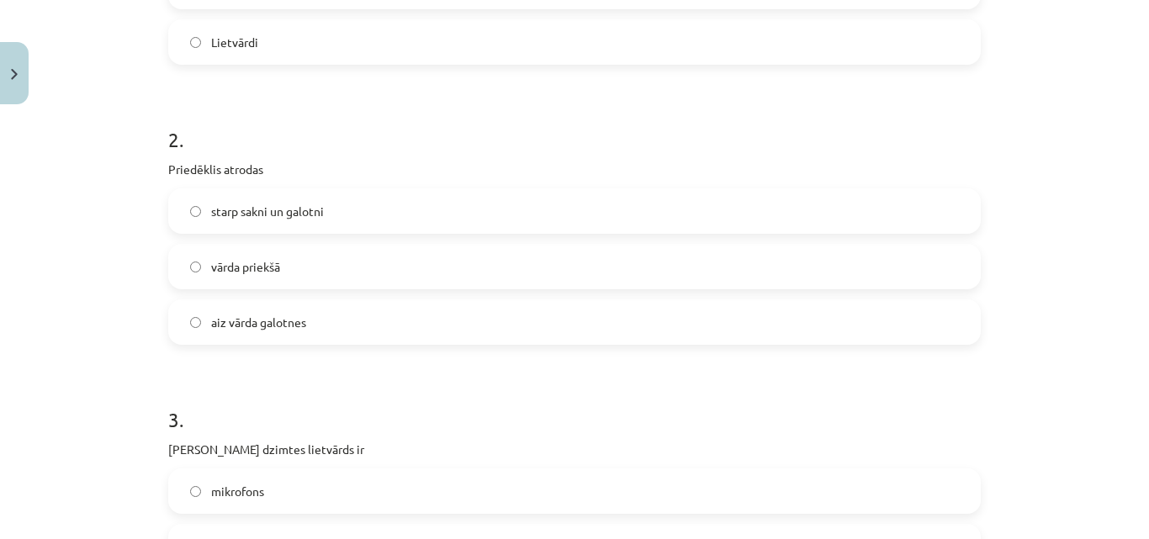
scroll to position [562, 0]
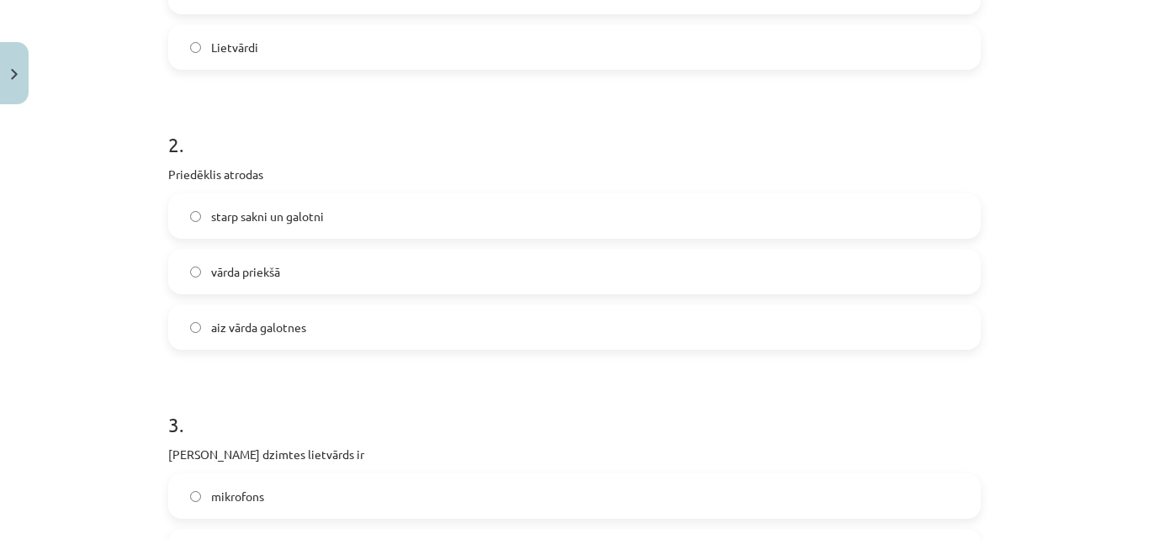
click at [357, 262] on label "vārda priekšā" at bounding box center [574, 272] width 809 height 42
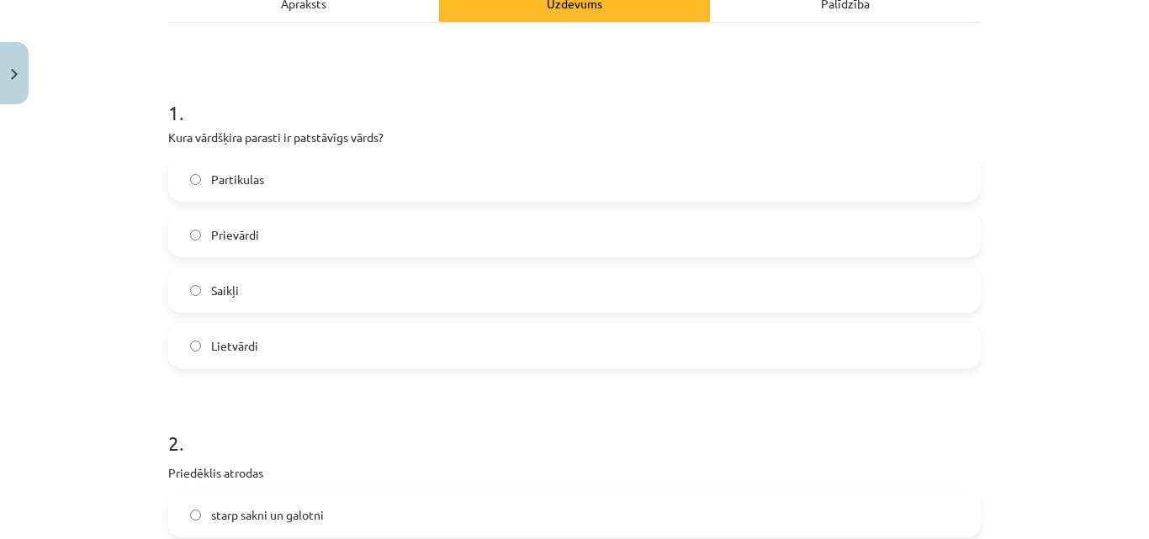
scroll to position [257, 0]
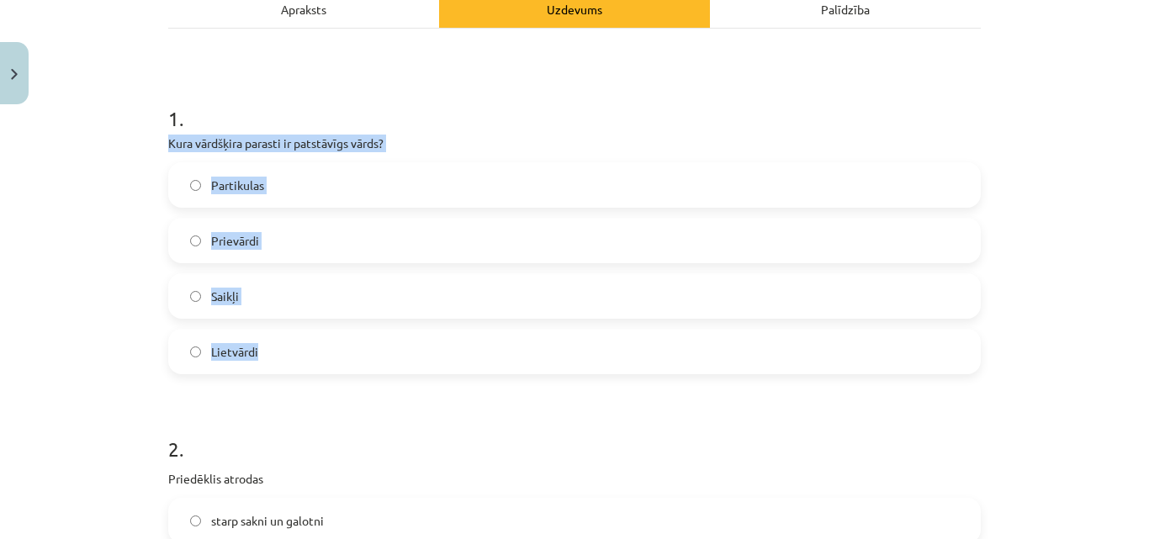
drag, startPoint x: 163, startPoint y: 147, endPoint x: 292, endPoint y: 354, distance: 243.7
copy div "Kura vārdšķira parasti ir patstāvīgs vārds? Partikulas Prievārdi Saikļi Lietvār…"
click at [311, 345] on label "Lietvārdi" at bounding box center [574, 352] width 809 height 42
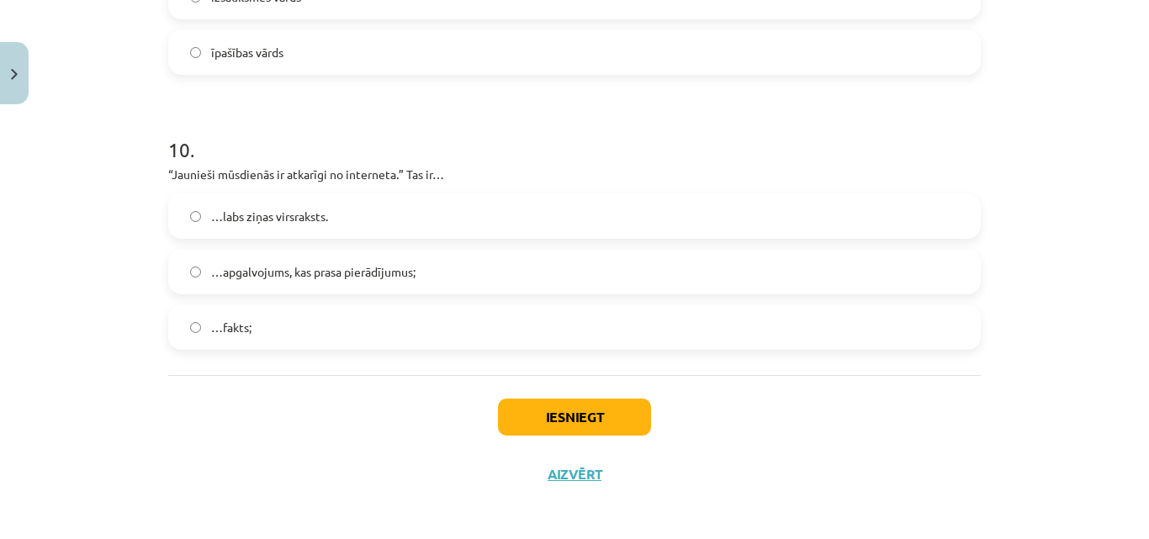
scroll to position [3000, 0]
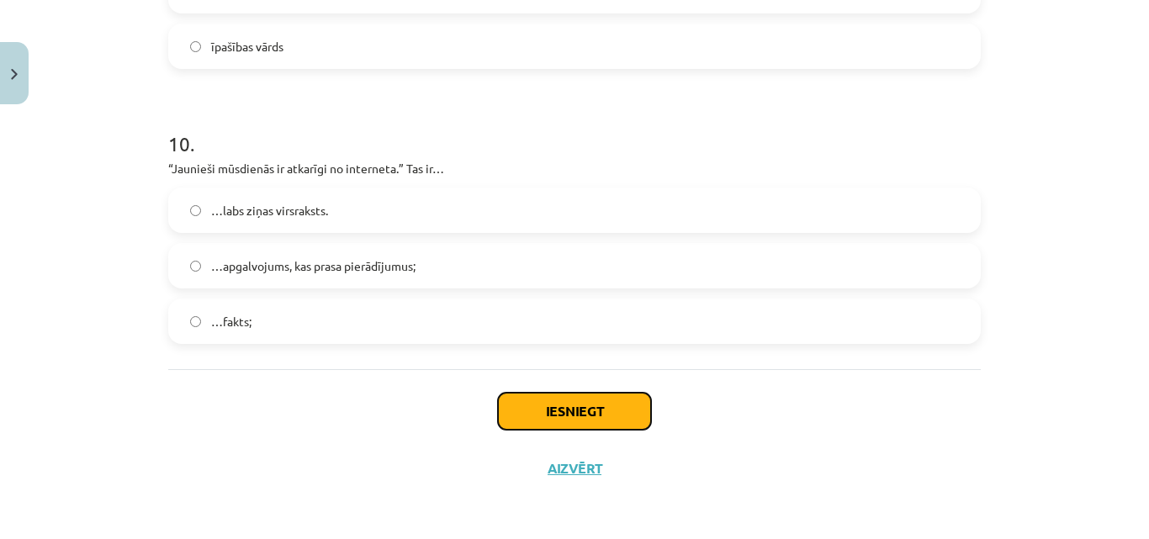
click at [595, 409] on button "Iesniegt" at bounding box center [574, 411] width 153 height 37
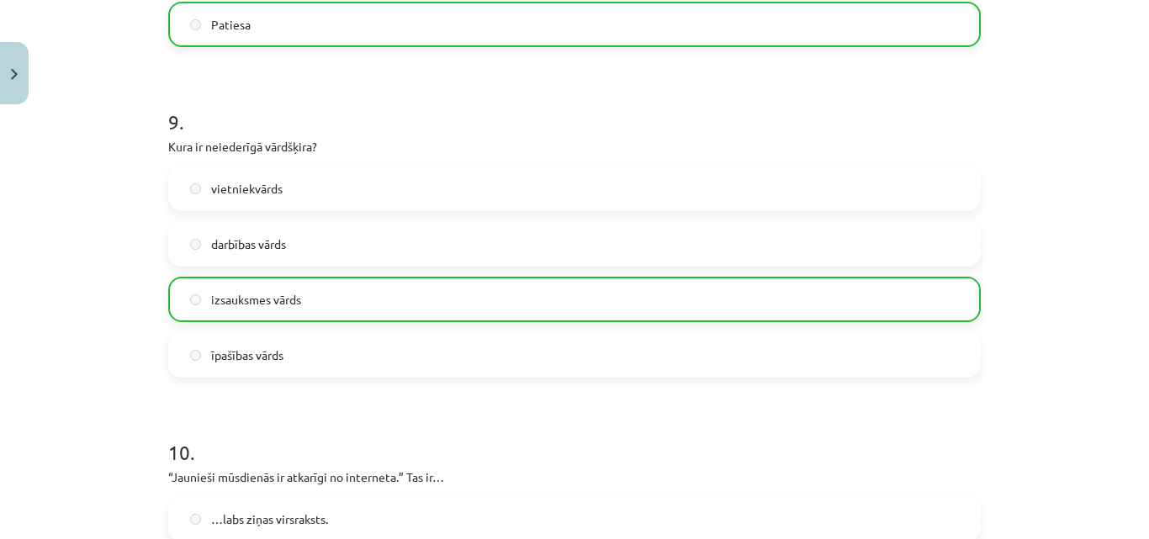
scroll to position [3054, 0]
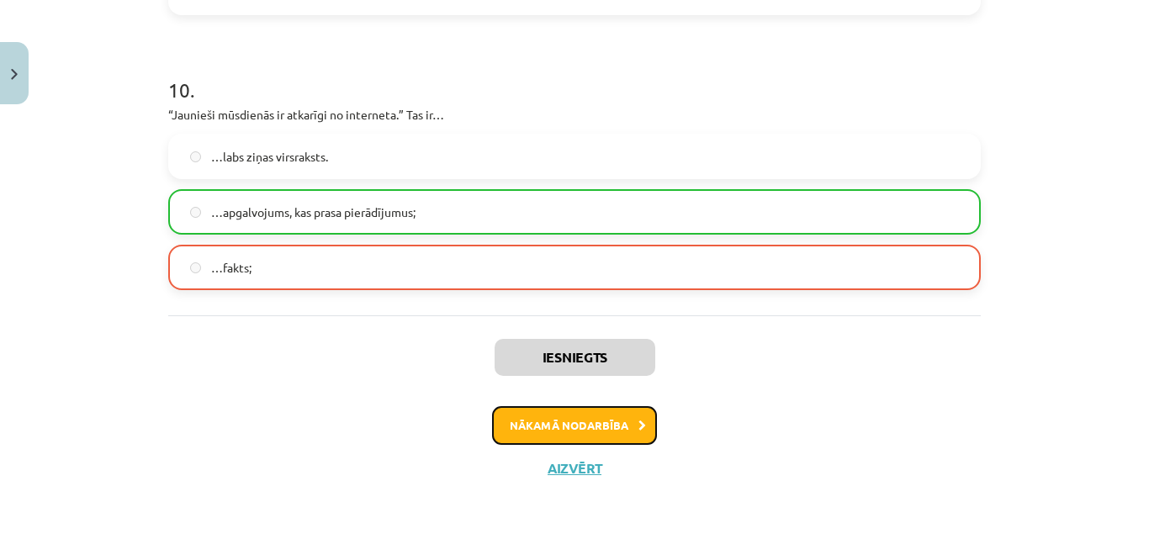
click at [610, 421] on button "Nākamā nodarbība" at bounding box center [574, 425] width 165 height 39
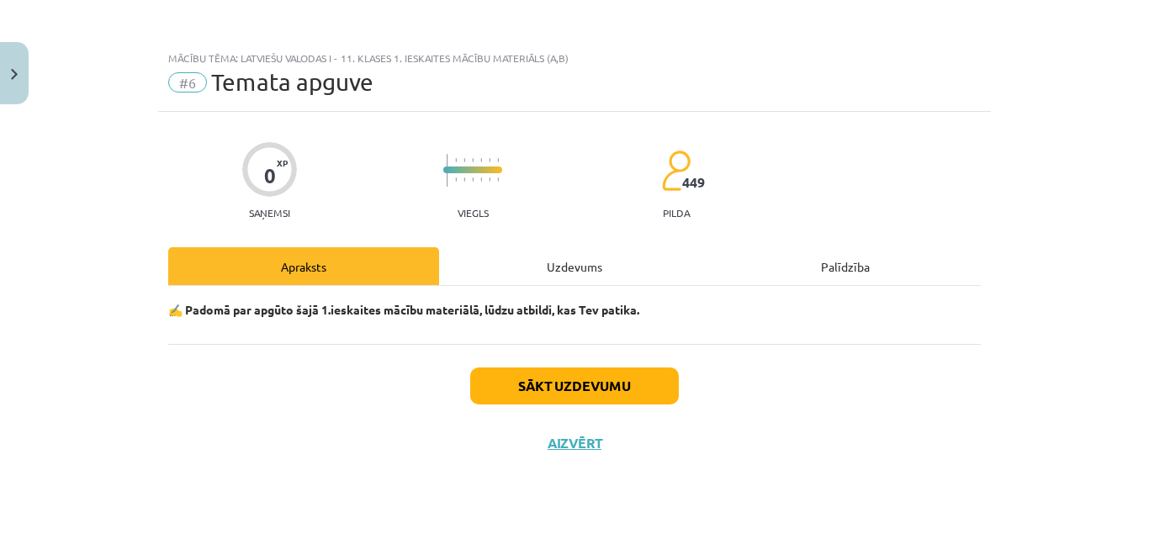
scroll to position [0, 0]
click at [595, 373] on button "Sākt uzdevumu" at bounding box center [574, 386] width 209 height 37
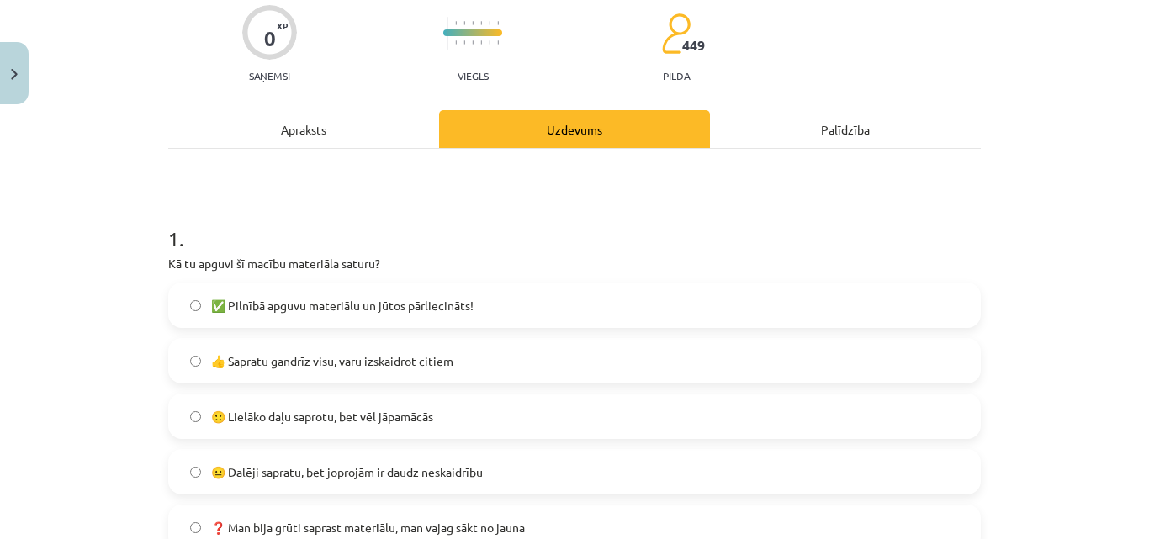
scroll to position [153, 0]
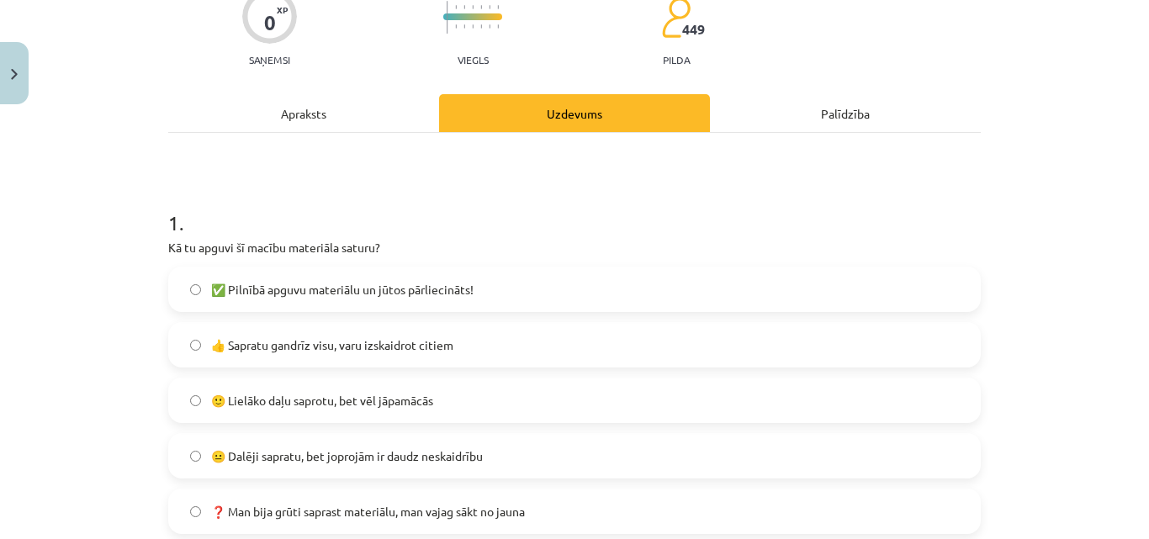
click at [434, 342] on span "👍 Sapratu gandrīz visu, varu izskaidrot citiem" at bounding box center [332, 345] width 242 height 18
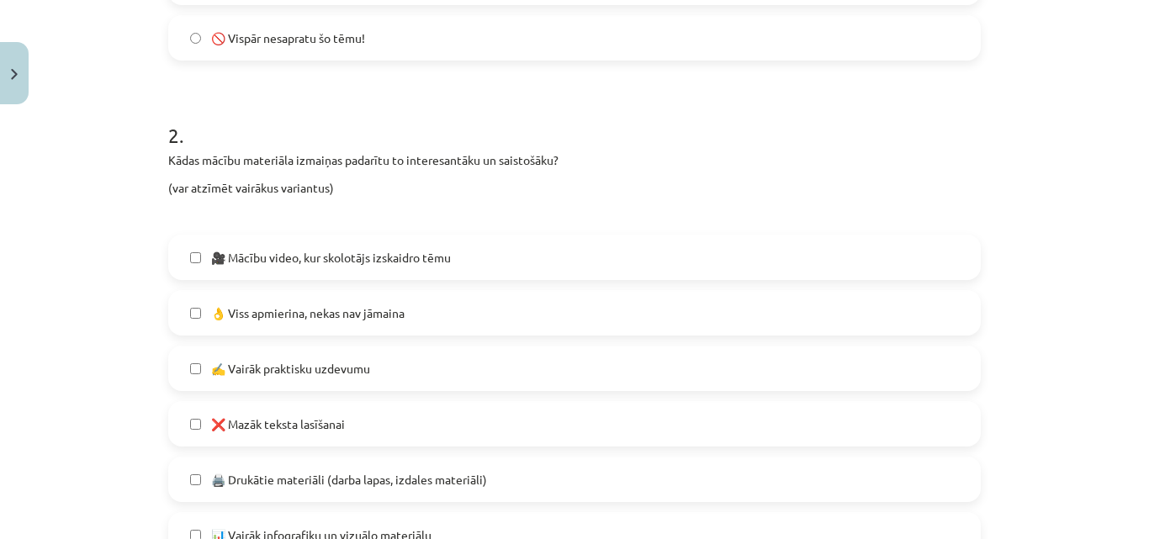
scroll to position [699, 0]
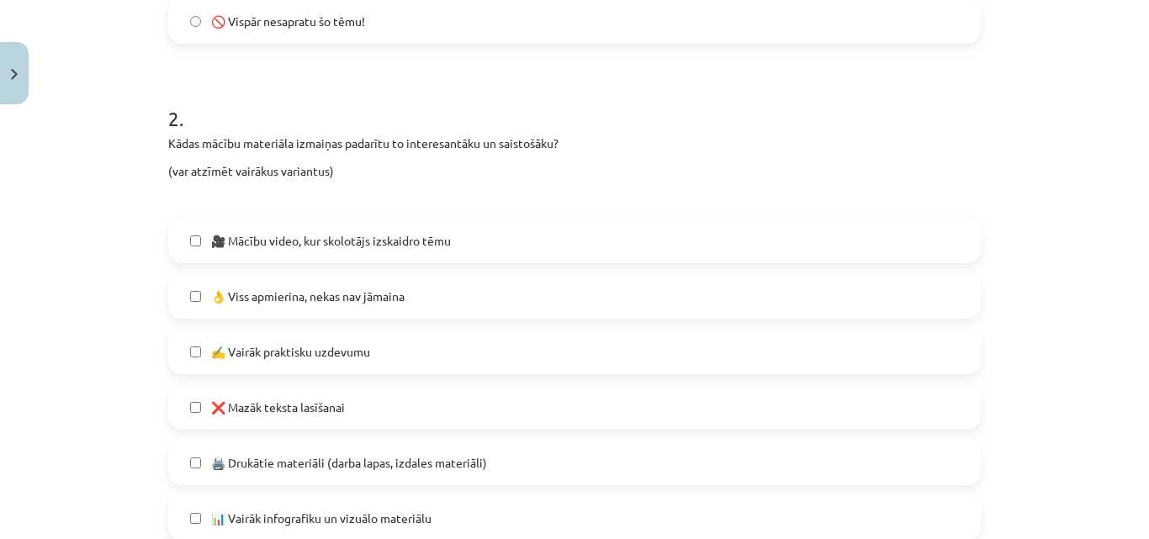
click at [364, 238] on span "🎥 Mācību video, kur skolotājs izskaidro tēmu" at bounding box center [331, 241] width 240 height 18
click at [356, 296] on span "👌 Viss apmierina, nekas nav jāmaina" at bounding box center [307, 297] width 193 height 18
click at [361, 240] on span "🎥 Mācību video, kur skolotājs izskaidro tēmu" at bounding box center [331, 241] width 240 height 18
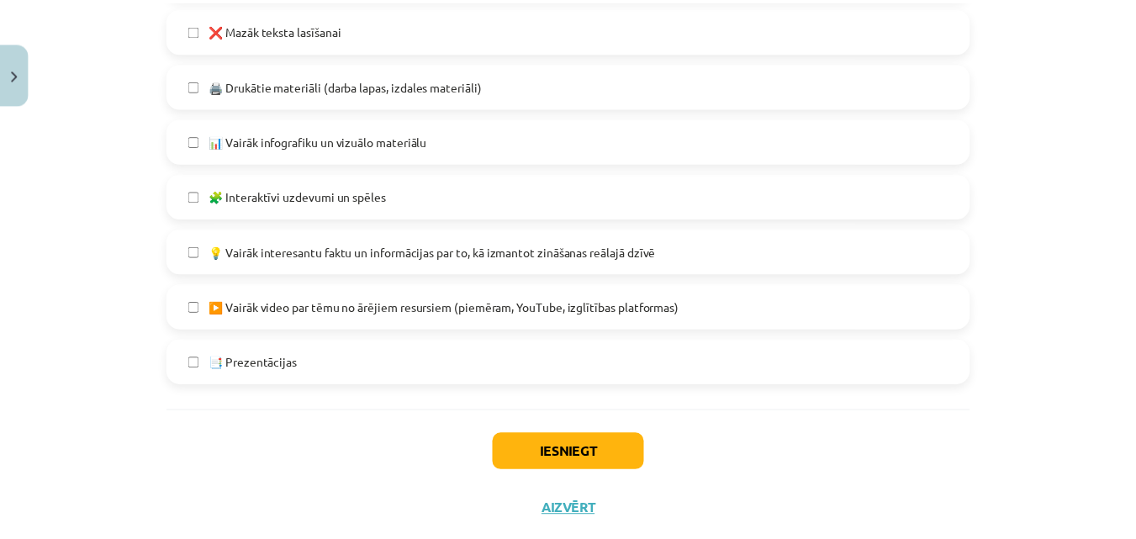
scroll to position [1118, 0]
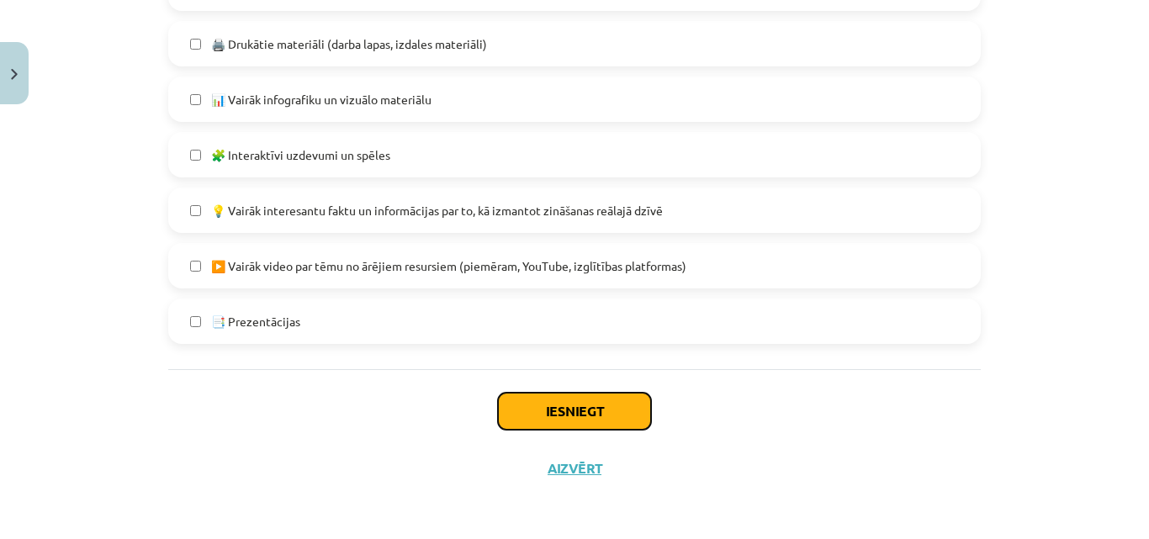
click at [580, 410] on button "Iesniegt" at bounding box center [574, 411] width 153 height 37
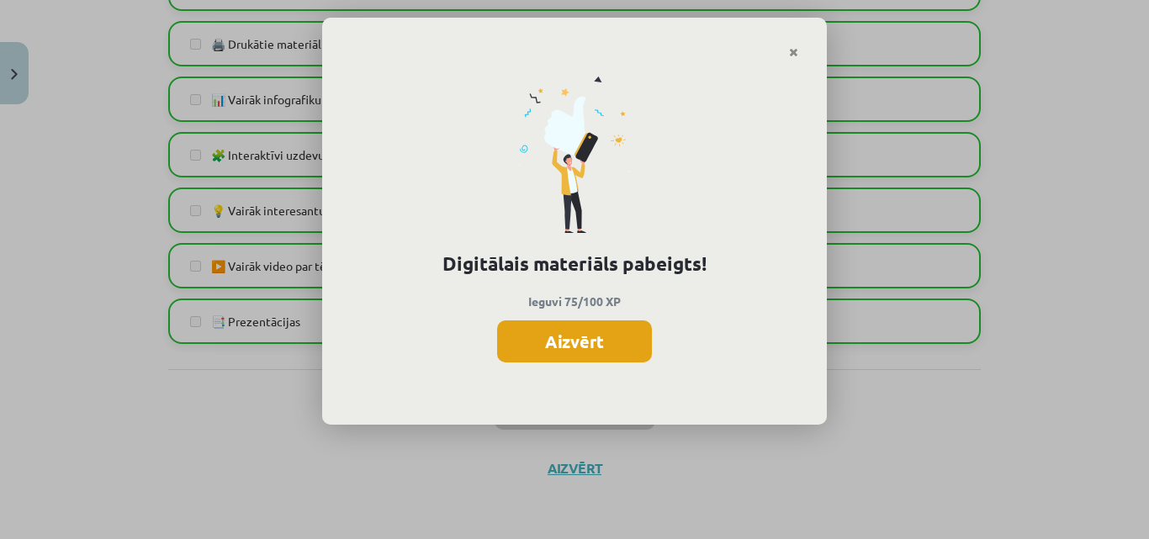
click at [590, 348] on button "Aizvērt" at bounding box center [574, 341] width 155 height 42
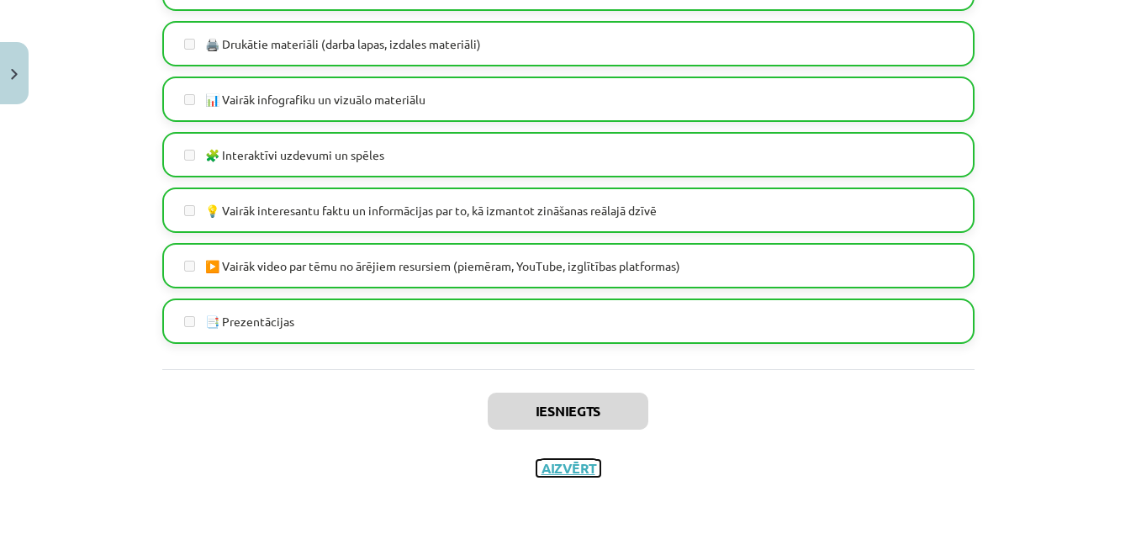
click at [565, 463] on button "Aizvērt" at bounding box center [569, 468] width 64 height 17
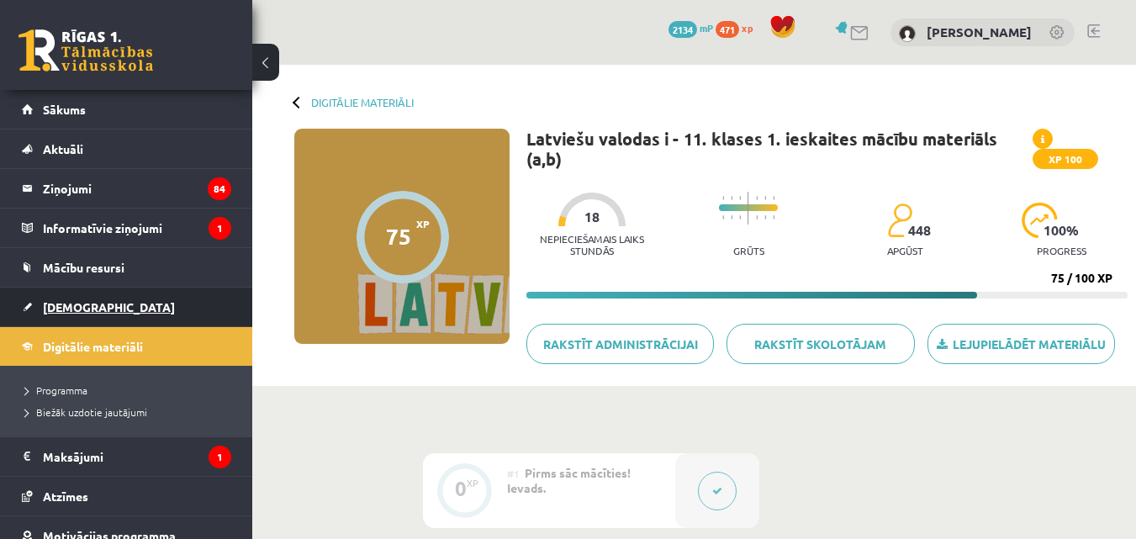
click at [87, 316] on link "[DEMOGRAPHIC_DATA]" at bounding box center [126, 307] width 209 height 39
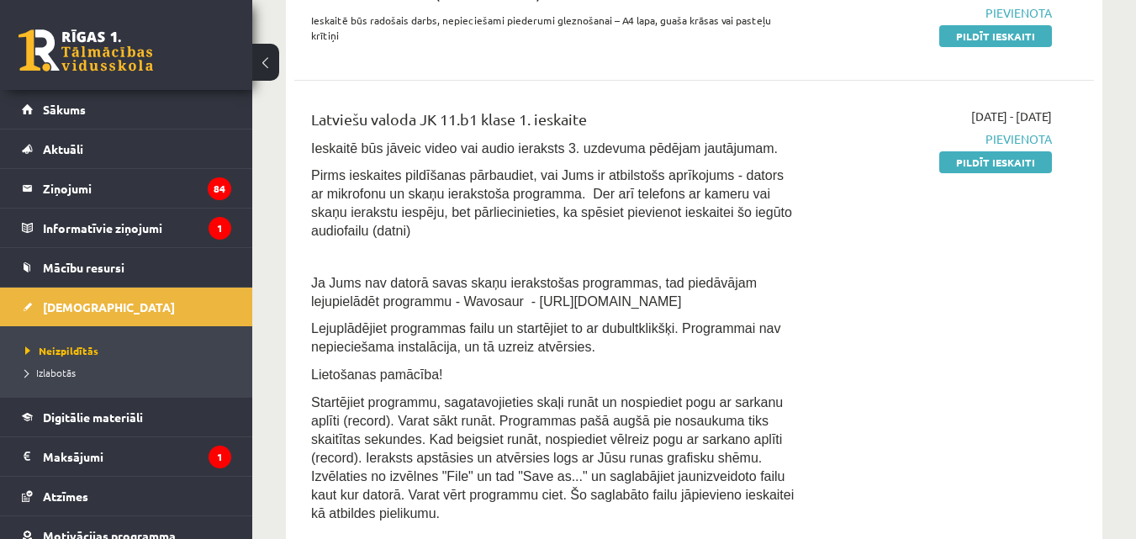
scroll to position [241, 0]
